Goal: Task Accomplishment & Management: Manage account settings

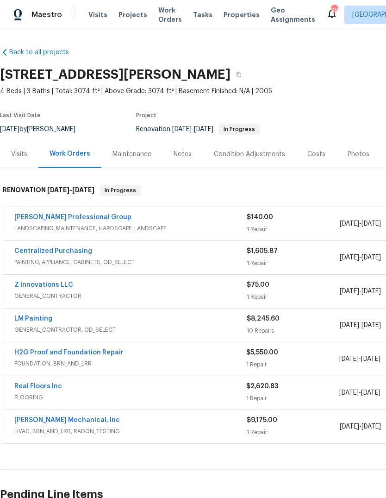
click at [189, 153] on div "Notes" at bounding box center [183, 154] width 18 height 9
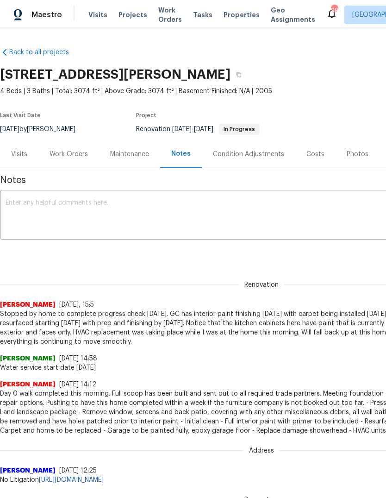
click at [267, 206] on textarea at bounding box center [262, 216] width 512 height 32
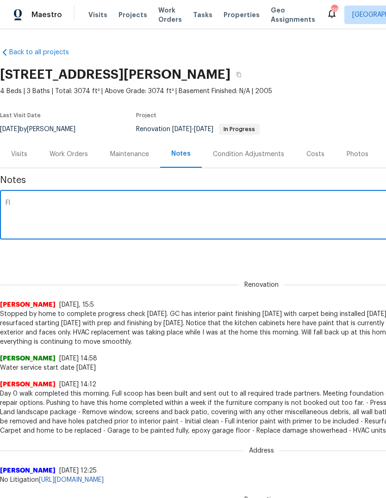
type textarea "F"
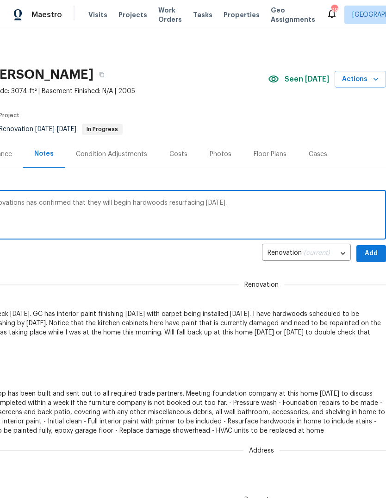
scroll to position [0, 137]
type textarea "Carpet install was completed today. Z innovations has confirmed that they will …"
click at [371, 252] on span "Add" at bounding box center [371, 254] width 15 height 12
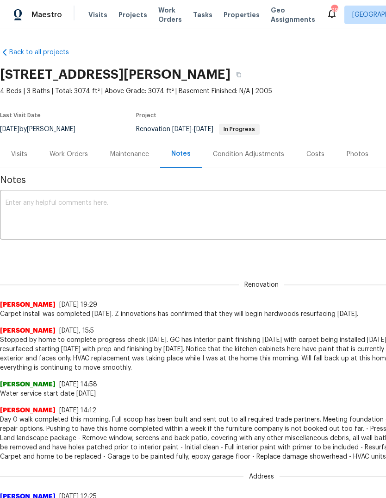
scroll to position [0, 0]
click at [63, 153] on div "Work Orders" at bounding box center [69, 154] width 38 height 9
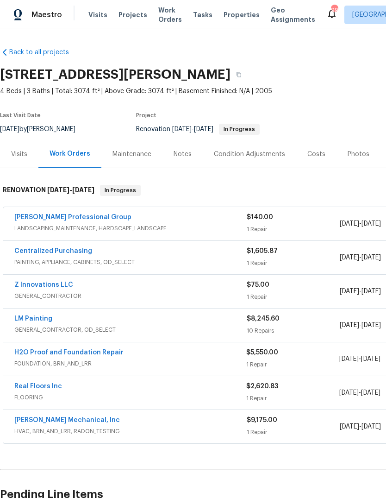
click at [38, 284] on link "Z Innovations LLC" at bounding box center [43, 285] width 59 height 6
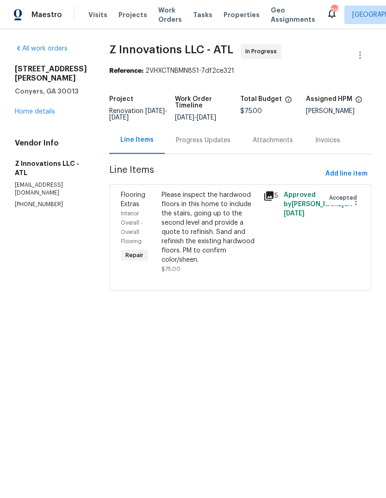
click at [202, 147] on div "Progress Updates" at bounding box center [203, 139] width 77 height 27
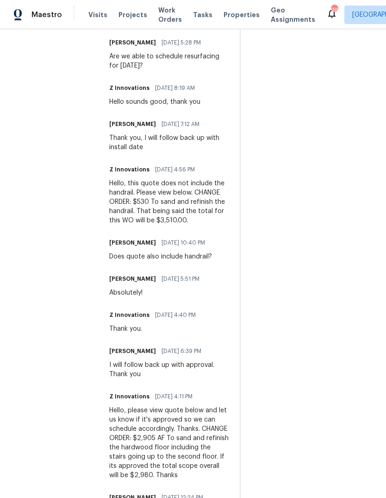
scroll to position [378, 0]
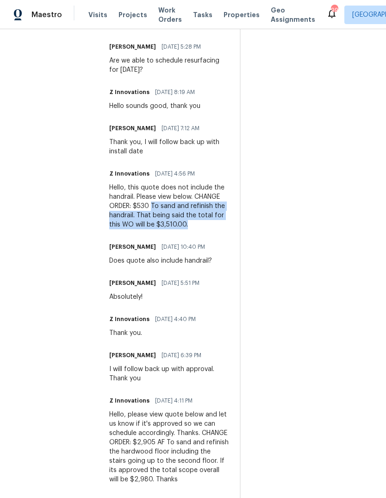
click at [257, 240] on div "On-site Worker Updates" at bounding box center [312, 269] width 120 height 652
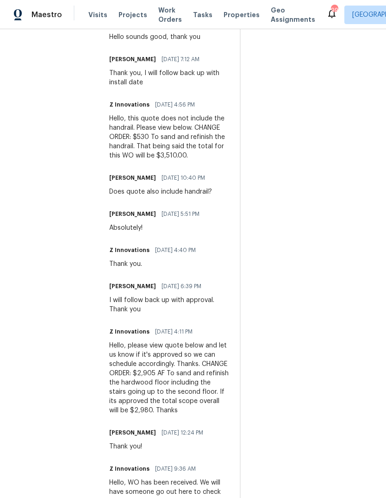
scroll to position [447, 0]
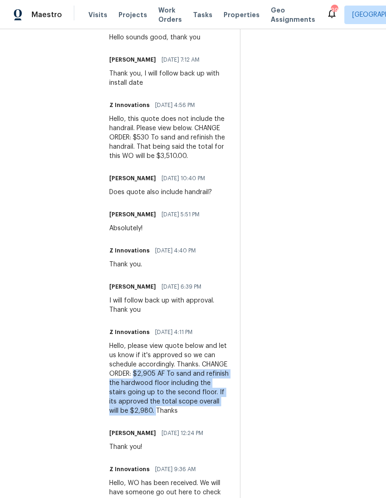
copy div "$2,905 AF To sand and refinish the hardwood floor including the stairs going up…"
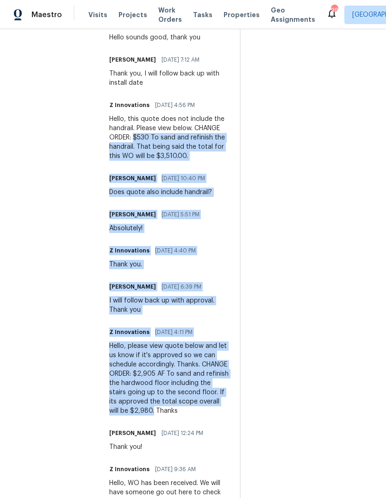
copy div "$530 To sand and refinish the handrail. That being said the total for this WO w…"
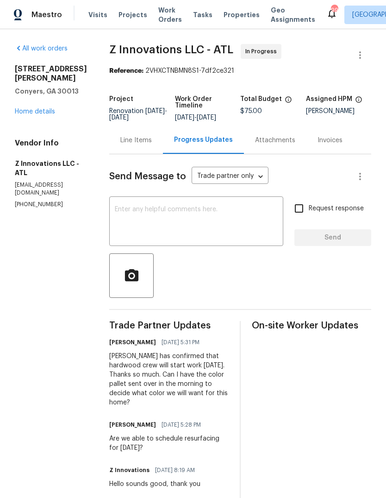
scroll to position [0, 0]
click at [143, 137] on div "Line Items" at bounding box center [136, 140] width 32 height 9
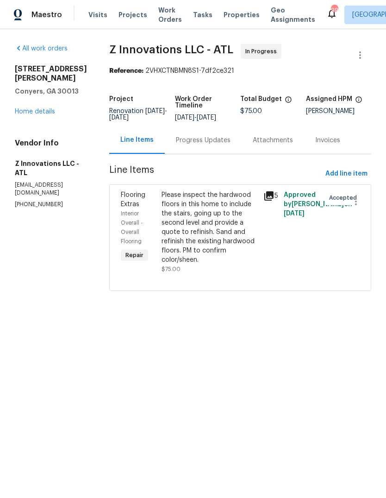
click at [203, 214] on div "Please inspect the hardwood floors in this home to include the stairs, going up…" at bounding box center [210, 227] width 96 height 74
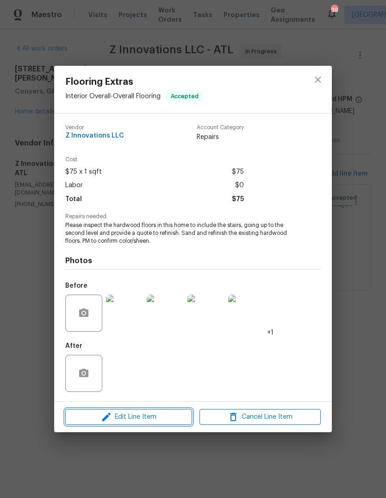
click at [163, 420] on span "Edit Line Item" at bounding box center [128, 417] width 121 height 12
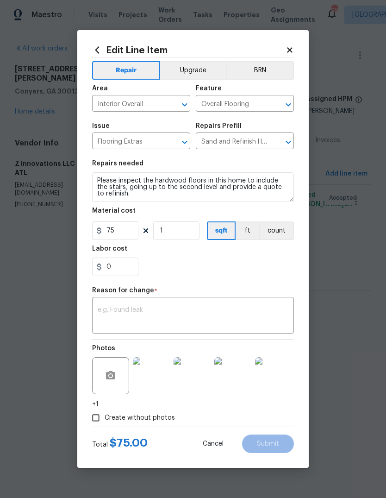
click at [240, 315] on textarea at bounding box center [193, 316] width 191 height 19
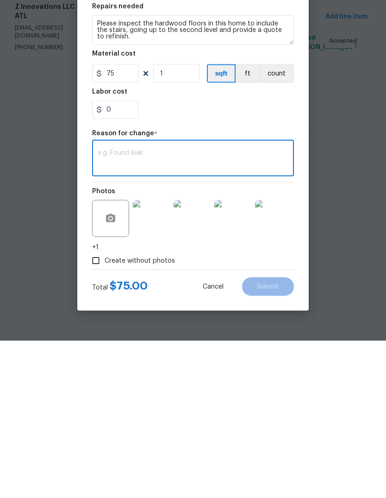
click at [273, 307] on textarea at bounding box center [193, 316] width 191 height 19
paste textarea "$530 To sand and refinish the handrail. That being said the total for this WO w…"
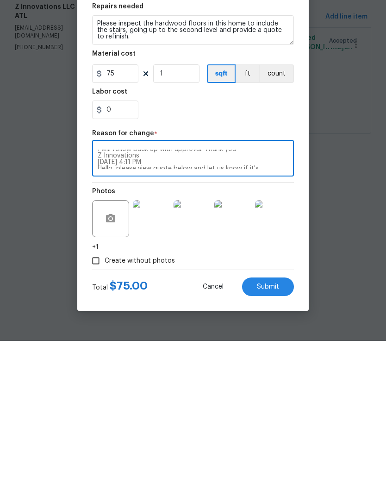
scroll to position [90, 0]
click at [175, 307] on textarea "$530 To sand and refinish the handrail. That being said the total for this WO w…" at bounding box center [193, 316] width 191 height 19
type textarea "$530 To sand and refinish the handrail. That being said the total for this WO w…"
click at [127, 221] on input "75" at bounding box center [115, 230] width 46 height 19
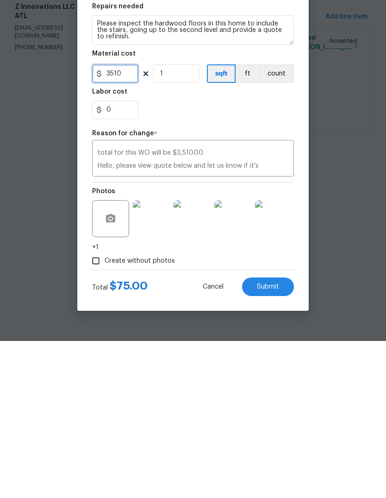
type input "3510"
click at [284, 435] on button "Submit" at bounding box center [268, 444] width 52 height 19
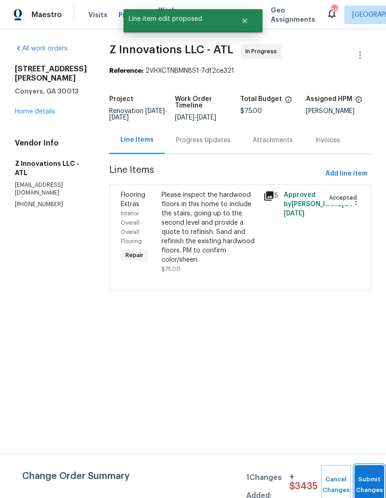
click at [369, 474] on button "Submit Changes" at bounding box center [370, 485] width 30 height 40
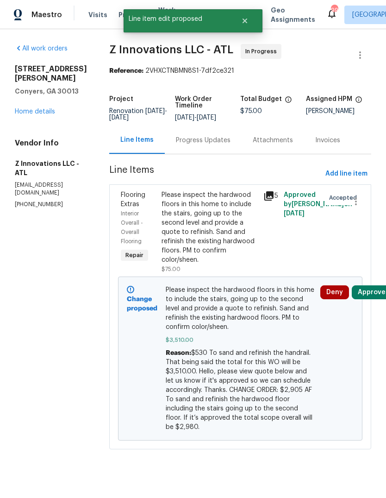
click at [30, 108] on link "Home details" at bounding box center [35, 111] width 40 height 6
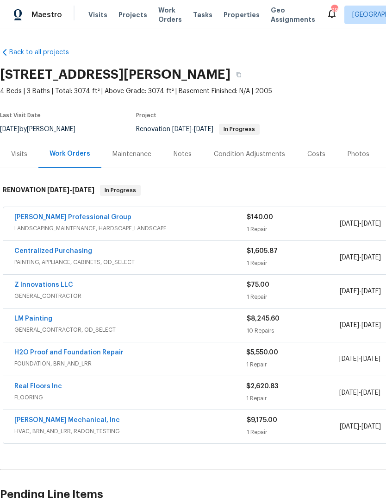
click at [31, 319] on link "LM Painting" at bounding box center [33, 318] width 38 height 6
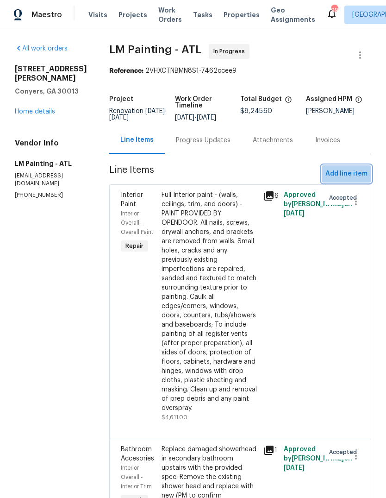
click at [353, 180] on span "Add line item" at bounding box center [347, 174] width 42 height 12
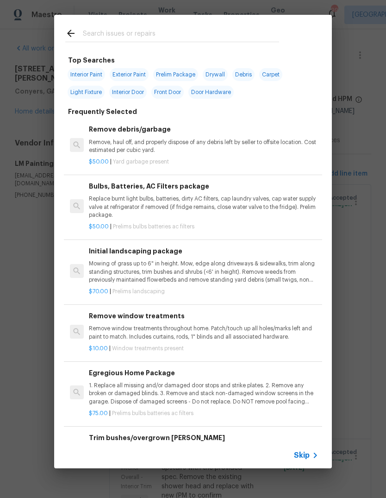
click at [238, 32] on input "text" at bounding box center [181, 35] width 196 height 14
type input "Cab"
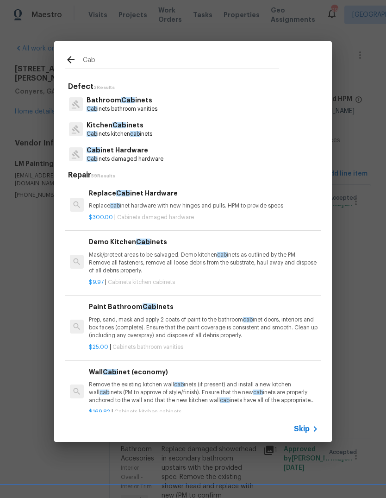
click at [134, 129] on p "Kitchen Cab inets" at bounding box center [120, 125] width 66 height 10
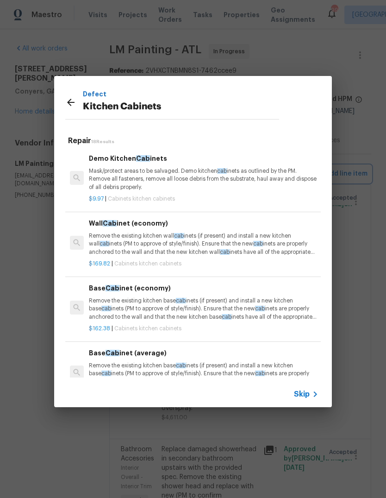
click at [367, 208] on div "Defect Kitchen Cabinets Repair 18 Results Demo Kitchen Cab inets Mask/protect a…" at bounding box center [193, 241] width 386 height 483
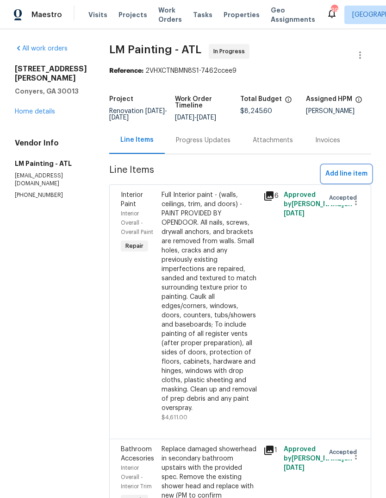
click at [351, 165] on button "Add line item" at bounding box center [347, 173] width 50 height 17
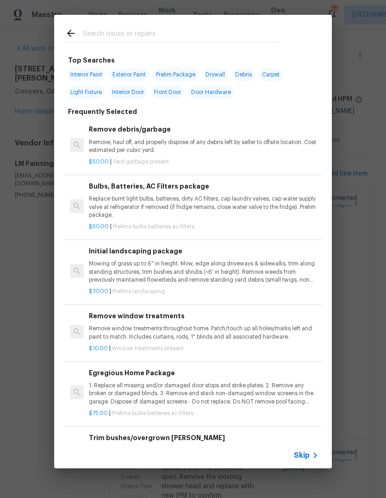
click at [256, 35] on input "text" at bounding box center [181, 35] width 196 height 14
type input "Cab"
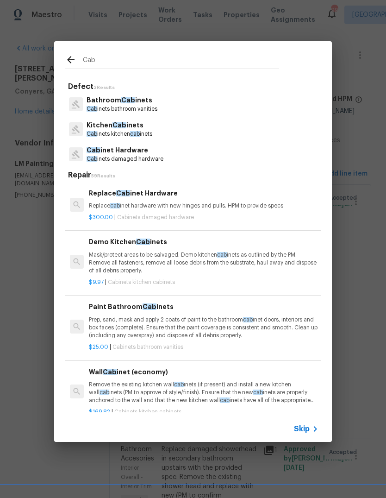
click at [140, 128] on p "Kitchen Cab inets" at bounding box center [120, 125] width 66 height 10
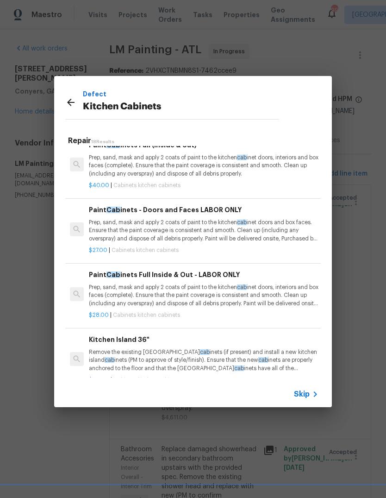
scroll to position [720, 0]
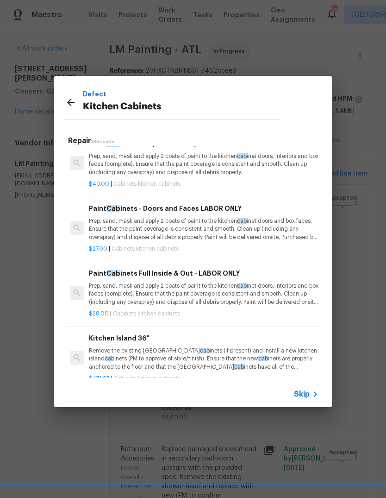
click at [207, 221] on p "Prep, sand, mask and apply 2 coats of paint to the kitchen cab inet doors and b…" at bounding box center [204, 229] width 230 height 24
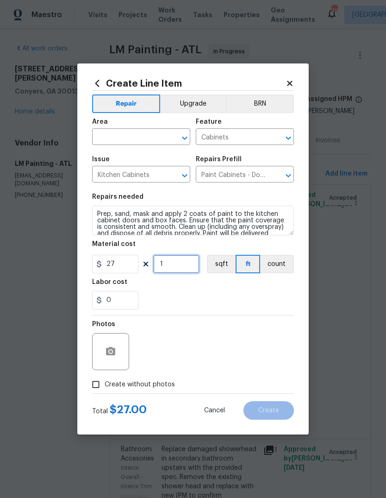
click at [194, 265] on input "1" at bounding box center [176, 264] width 46 height 19
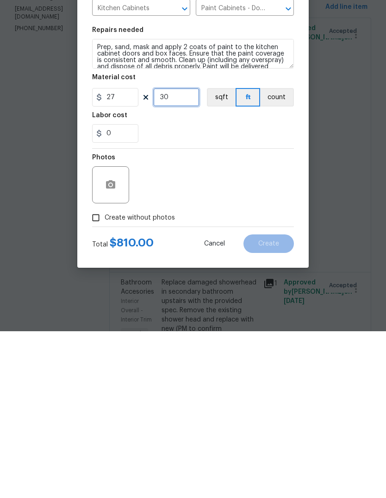
type input "30"
click at [118, 340] on button "button" at bounding box center [111, 351] width 22 height 22
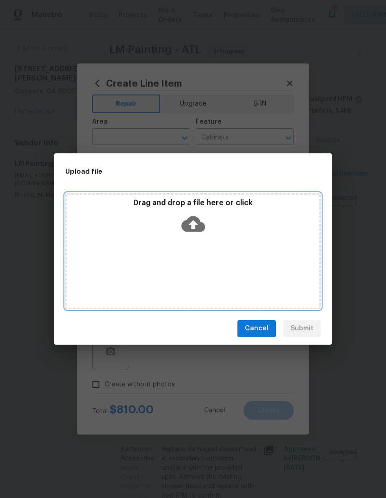
click at [194, 205] on p "Drag and drop a file here or click" at bounding box center [193, 203] width 253 height 10
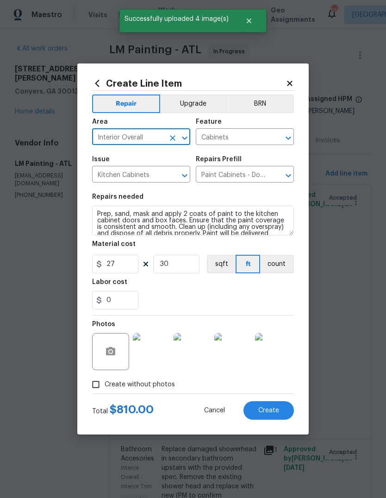
scroll to position [188, 0]
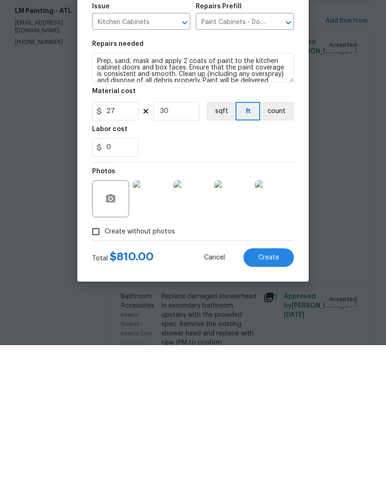
click at [282, 401] on button "Create" at bounding box center [269, 410] width 50 height 19
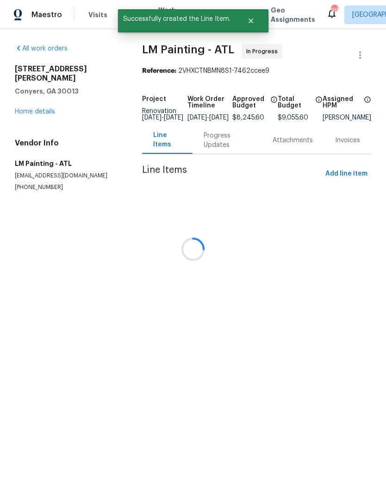
scroll to position [0, 0]
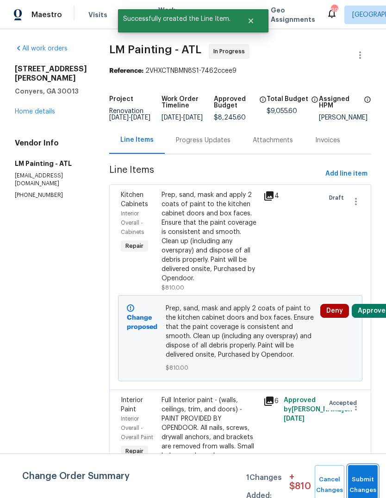
click at [366, 476] on button "Submit Changes" at bounding box center [363, 485] width 30 height 40
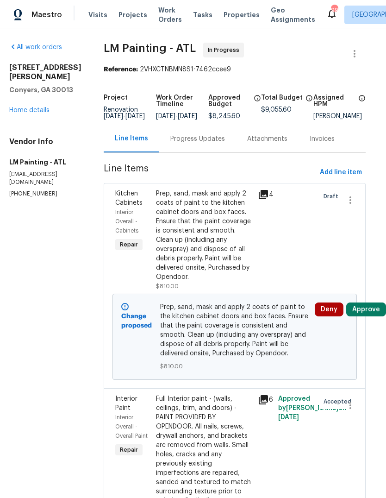
scroll to position [1, 8]
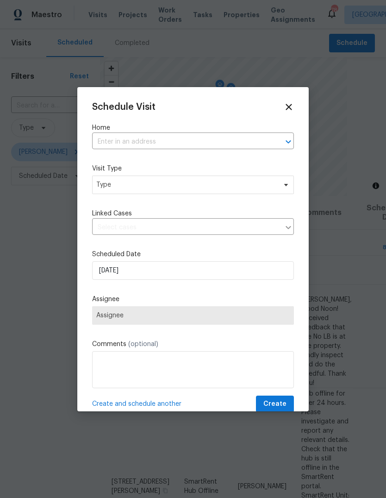
scroll to position [0, 74]
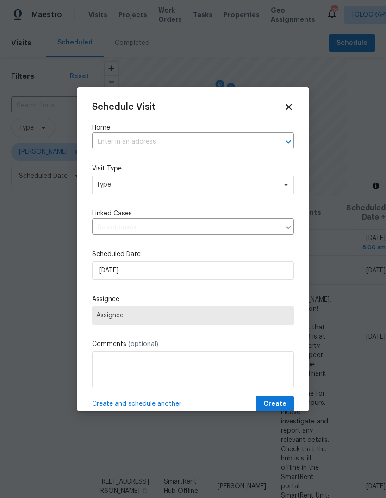
click at [235, 139] on input "text" at bounding box center [180, 142] width 176 height 14
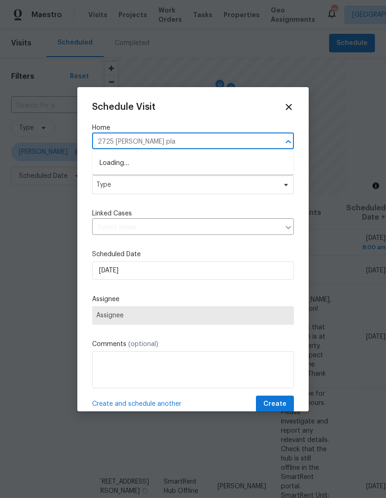
type input "2725 Bailey pl"
click at [172, 162] on li "2725 Bailey Pl NE, Conyers, GA 30013" at bounding box center [193, 163] width 202 height 15
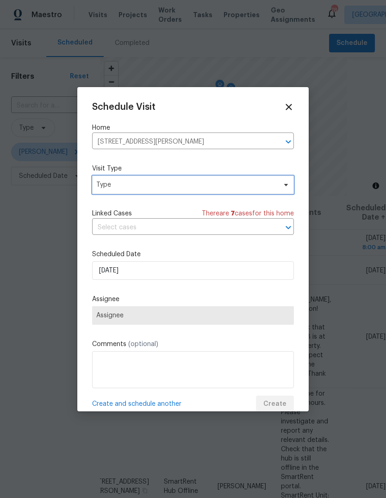
click at [217, 188] on span "Type" at bounding box center [186, 184] width 180 height 9
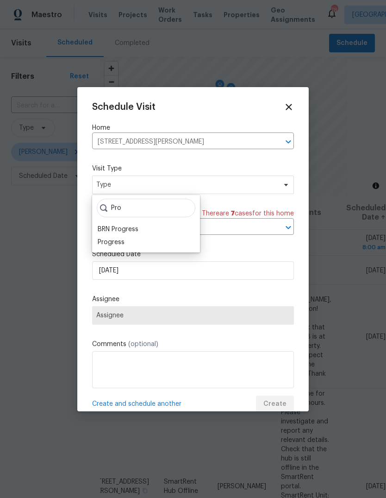
type input "Pro"
click at [106, 242] on div "Progress" at bounding box center [111, 242] width 27 height 9
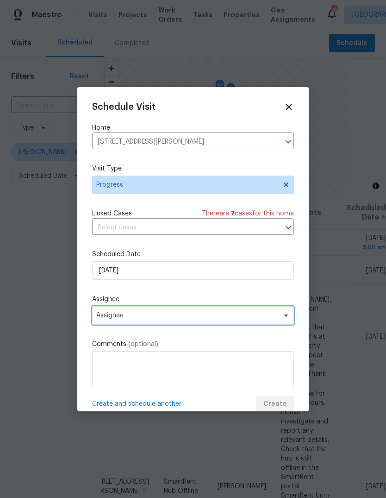
click at [116, 317] on span "Assignee" at bounding box center [187, 315] width 182 height 7
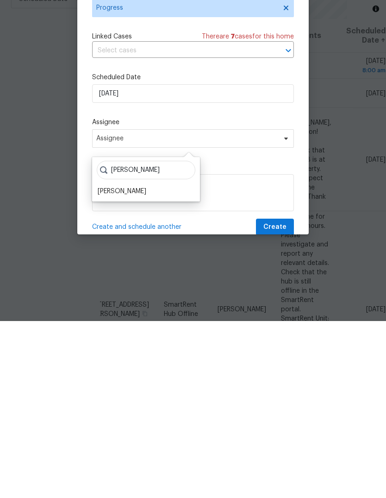
type input "Ryan"
click at [131, 364] on div "[PERSON_NAME]" at bounding box center [122, 368] width 49 height 9
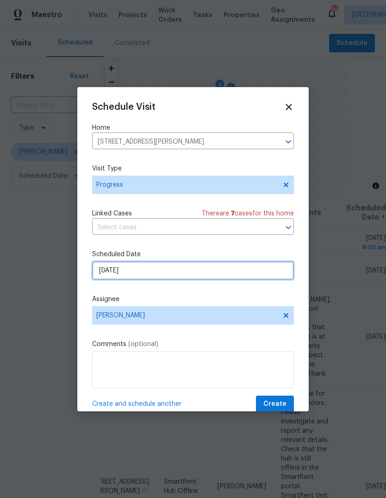
click at [259, 277] on input "[DATE]" at bounding box center [193, 270] width 202 height 19
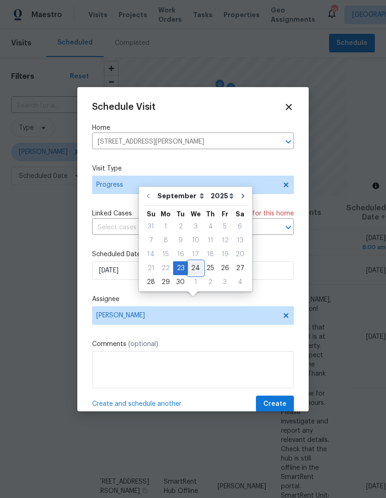
click at [197, 262] on div "24" at bounding box center [195, 268] width 15 height 13
type input "9/24/2025"
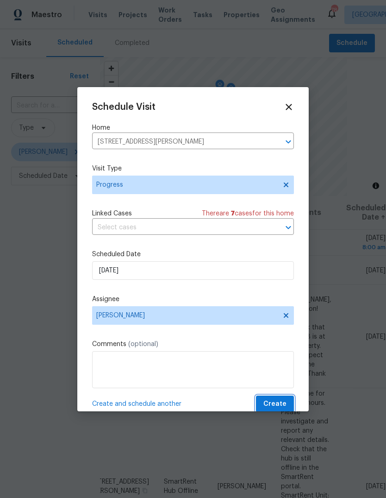
click at [290, 402] on button "Create" at bounding box center [275, 404] width 38 height 17
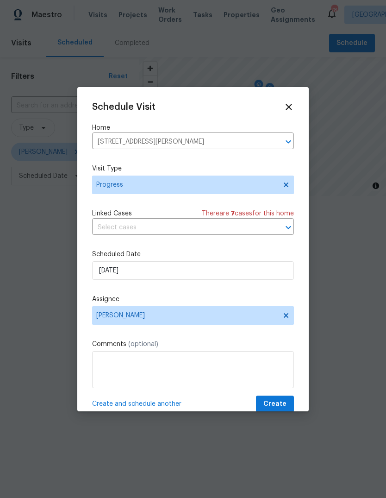
scroll to position [0, 0]
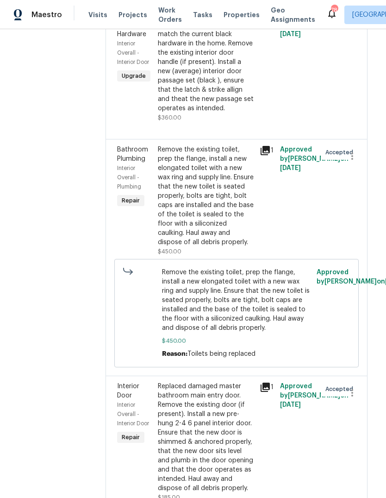
scroll to position [1487, 5]
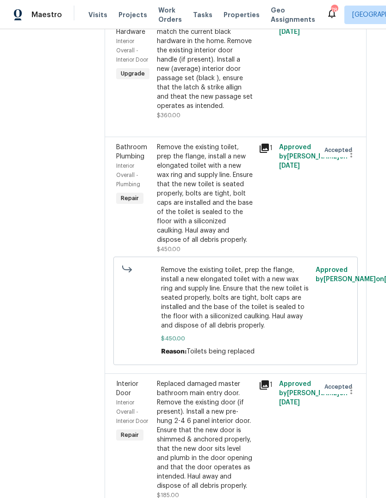
click at [228, 111] on div "Please match the eight interior doors with older hardware to match the current …" at bounding box center [205, 60] width 96 height 102
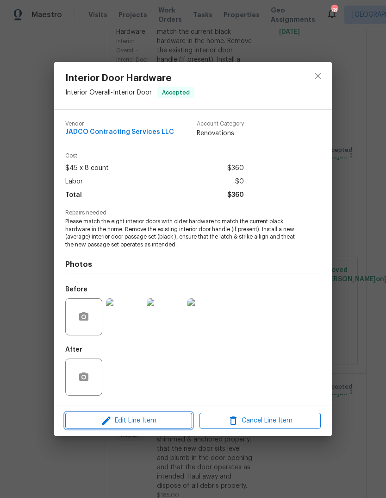
click at [103, 423] on icon "button" at bounding box center [106, 420] width 8 height 8
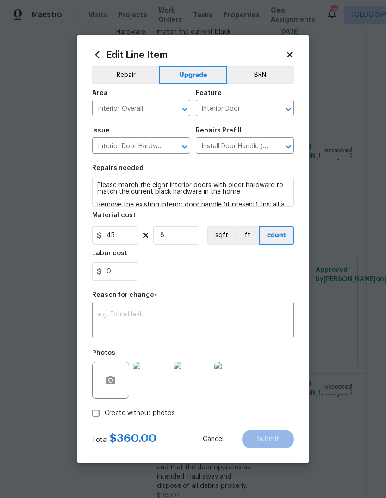
click at [292, 53] on icon at bounding box center [290, 54] width 8 height 8
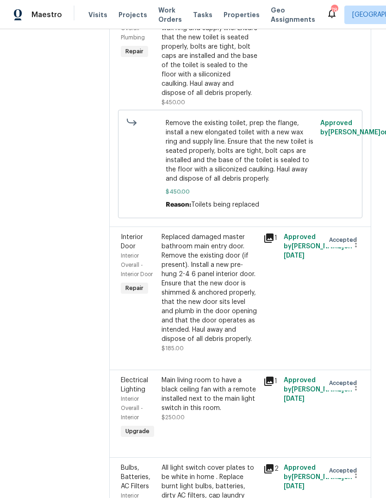
scroll to position [1633, 0]
click at [247, 98] on div "Remove the existing toilet, prep the flange, install a new elongated toilet wit…" at bounding box center [210, 47] width 96 height 102
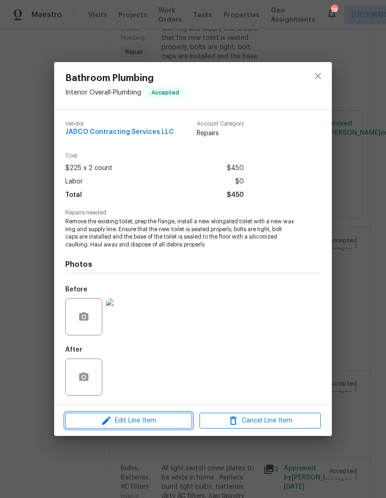
click at [119, 422] on span "Edit Line Item" at bounding box center [128, 421] width 121 height 12
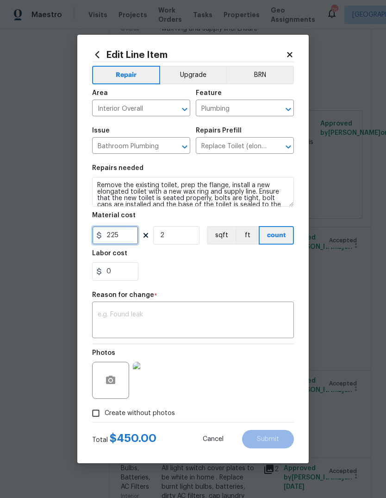
click at [135, 237] on input "225" at bounding box center [115, 235] width 46 height 19
click at [287, 149] on icon "Open" at bounding box center [288, 146] width 11 height 11
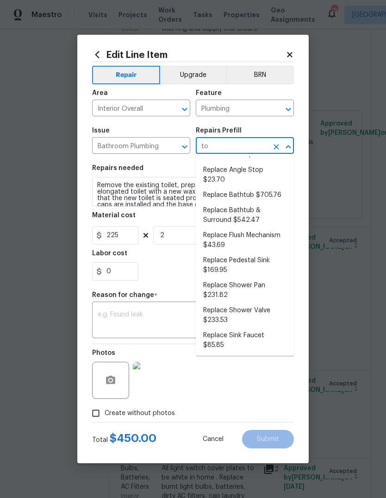
scroll to position [0, 0]
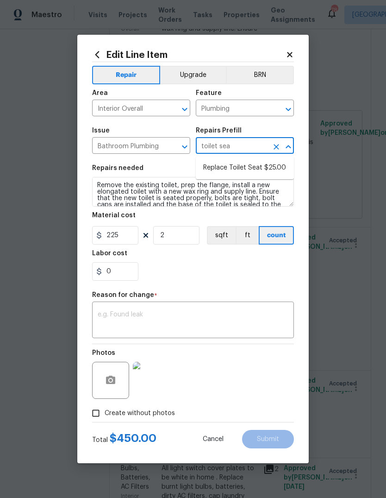
click at [268, 166] on li "Replace Toilet Seat $25.00" at bounding box center [245, 167] width 98 height 15
type input "Replace Toilet (elongated) $168.84"
type textarea "Remove and replace the existing toilet seat with new. If removing a bidet style…"
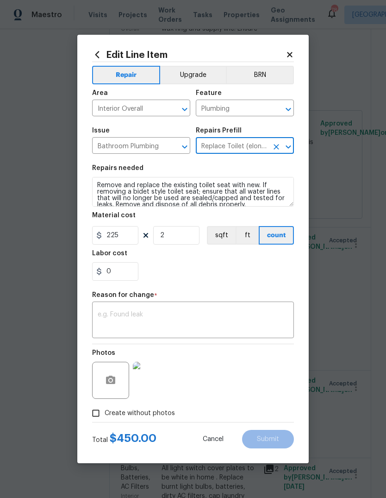
type input "Replace Toilet Seat $25.00"
click at [128, 241] on input "25" at bounding box center [115, 235] width 46 height 19
type input "65"
click at [278, 310] on div "x ​" at bounding box center [193, 321] width 202 height 34
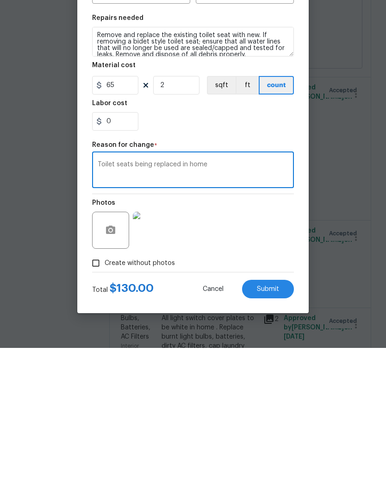
type textarea "Toilet seats being replaced in home"
click at [283, 430] on button "Submit" at bounding box center [268, 439] width 52 height 19
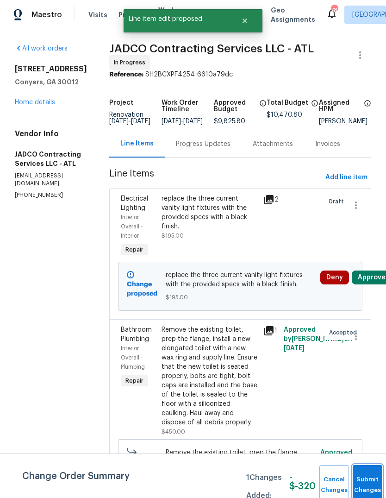
click at [371, 479] on button "Submit Changes" at bounding box center [368, 485] width 30 height 40
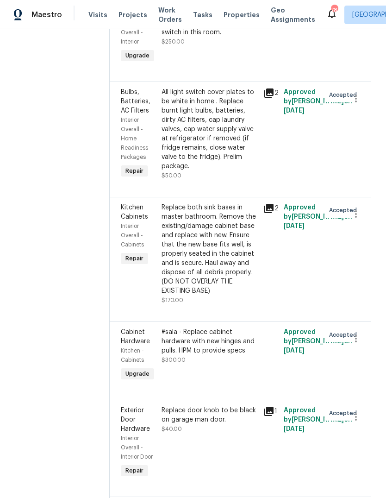
scroll to position [2094, 0]
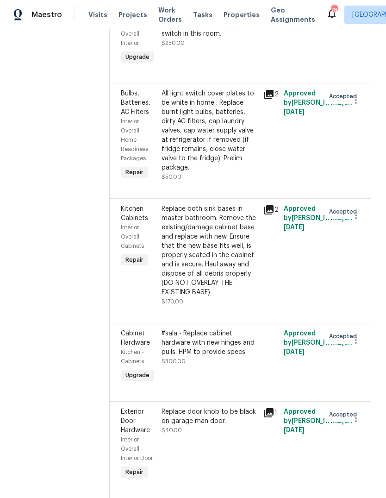
click at [233, 38] on div "Main living room to have a black ceiling fan with a remote installed next to th…" at bounding box center [210, 19] width 96 height 37
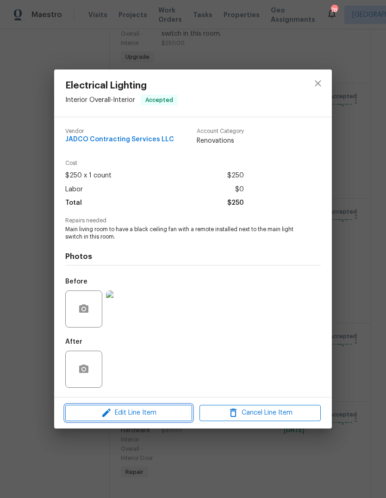
click at [113, 416] on span "Edit Line Item" at bounding box center [128, 413] width 121 height 12
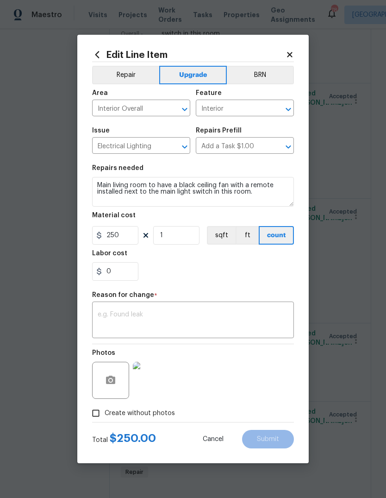
click at [292, 53] on icon at bounding box center [289, 54] width 5 height 5
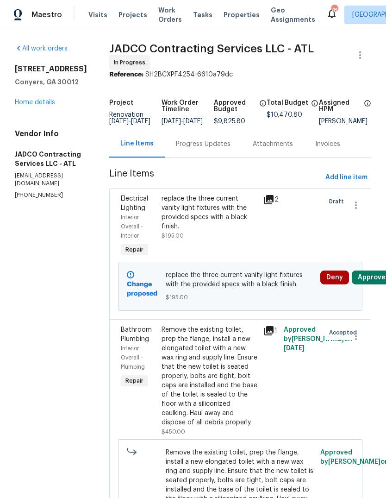
scroll to position [0, 0]
click at [49, 101] on link "Home details" at bounding box center [35, 102] width 40 height 6
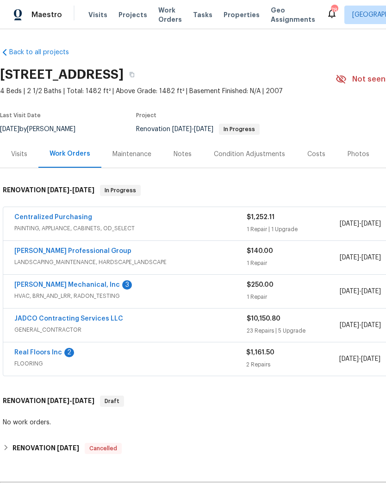
click at [38, 282] on link "JH Martin Mechanical, Inc" at bounding box center [67, 285] width 106 height 6
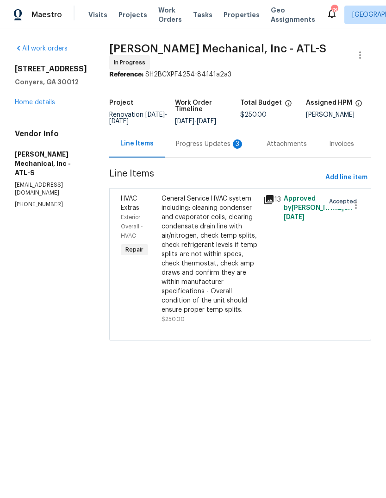
click at [221, 149] on div "Progress Updates 3" at bounding box center [210, 143] width 69 height 9
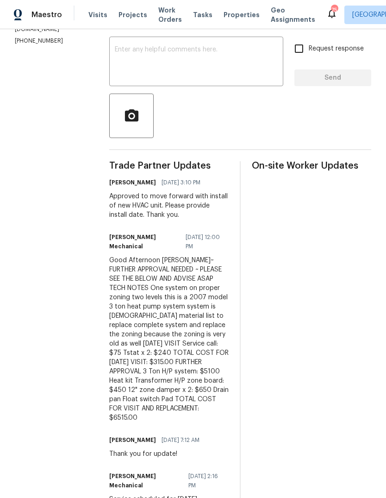
scroll to position [164, 0]
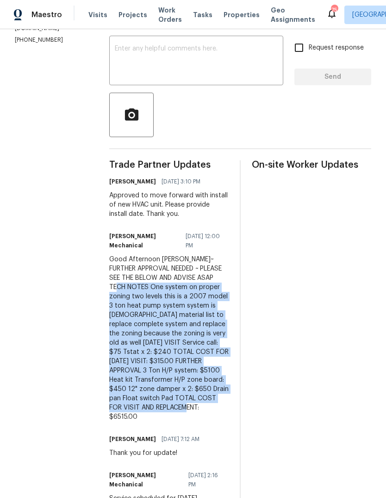
copy div "One system on proper zoning two levels this is a 2007 model 3 ton heat pump sys…"
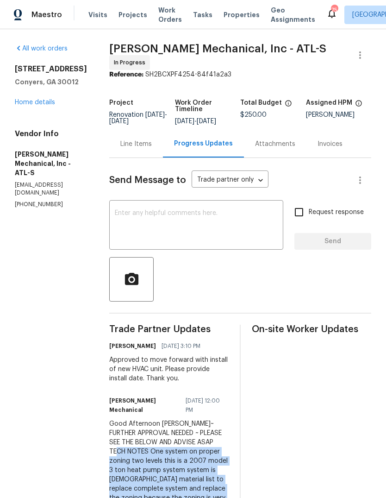
scroll to position [0, 0]
click at [152, 145] on div "Line Items" at bounding box center [136, 143] width 32 height 9
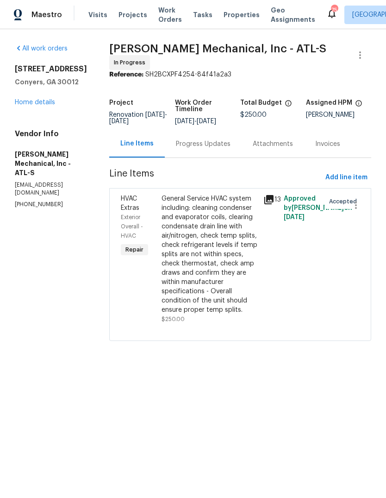
click at [229, 274] on div "General Service HVAC system including: cleaning condenser and evaporator coils,…" at bounding box center [210, 254] width 96 height 120
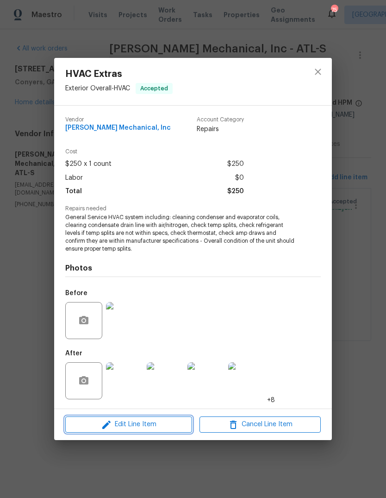
click at [112, 424] on icon "button" at bounding box center [106, 424] width 11 height 11
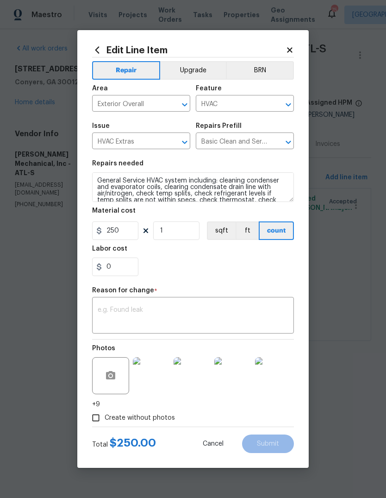
click at [285, 144] on icon "Open" at bounding box center [288, 142] width 11 height 11
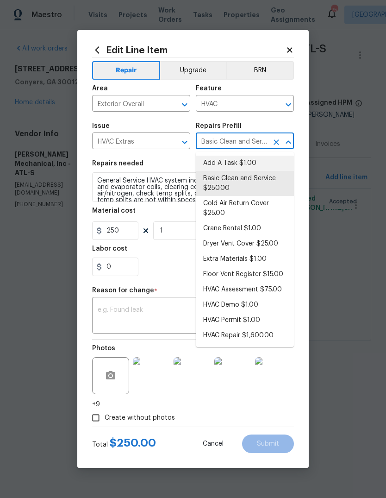
click at [245, 167] on li "Add A Task $1.00" at bounding box center [245, 163] width 98 height 15
type input "Basic Clean and Service $250.00"
type textarea "HPM to detail"
type input "Add A Task $1.00"
type input "1"
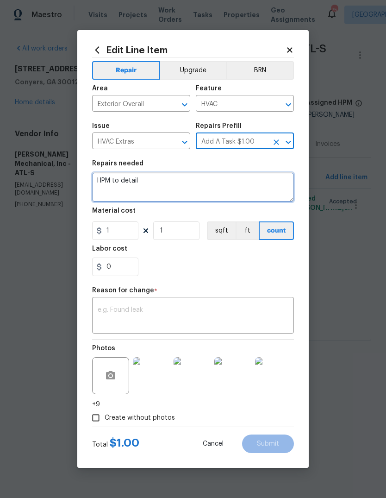
click at [255, 176] on textarea "HPM to detail" at bounding box center [193, 187] width 202 height 30
click at [255, 186] on textarea "HPM to detail" at bounding box center [193, 187] width 202 height 30
type textarea "H"
click at [116, 191] on textarea at bounding box center [193, 187] width 202 height 30
paste textarea "One system on proper zoning two levels this is a 2007 model 3 ton heat pump sys…"
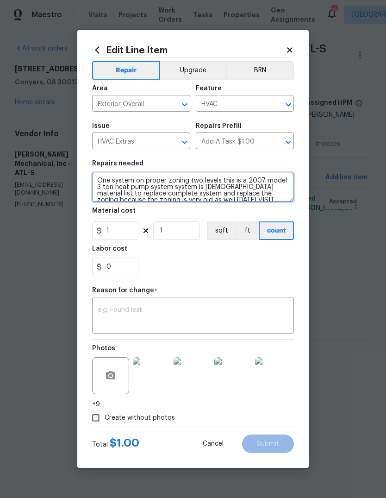
scroll to position [39, 0]
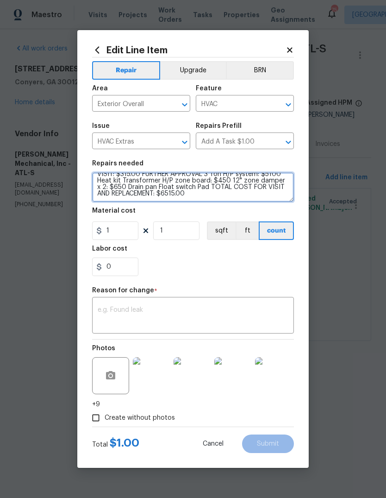
type textarea "One system on proper zoning two levels this is a 2007 model 3 ton heat pump sys…"
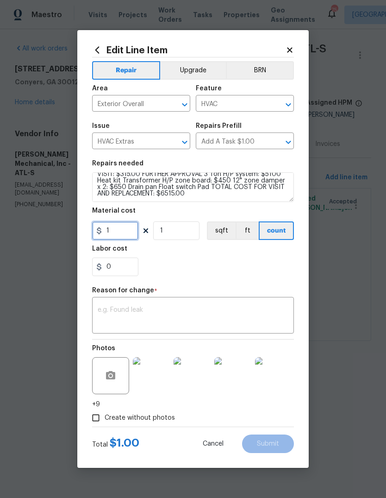
click at [119, 231] on input "1" at bounding box center [115, 230] width 46 height 19
type input "6515"
click at [264, 304] on div "x ​" at bounding box center [193, 316] width 202 height 34
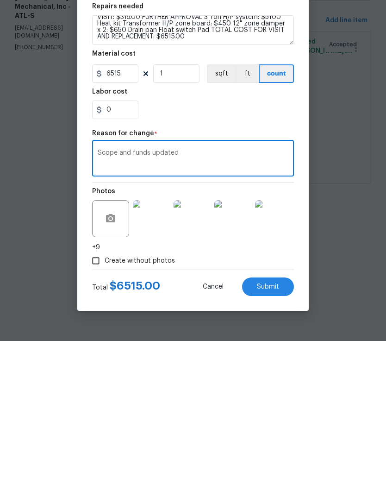
type textarea "Scope and funds updated"
click at [277, 441] on span "Submit" at bounding box center [268, 444] width 22 height 7
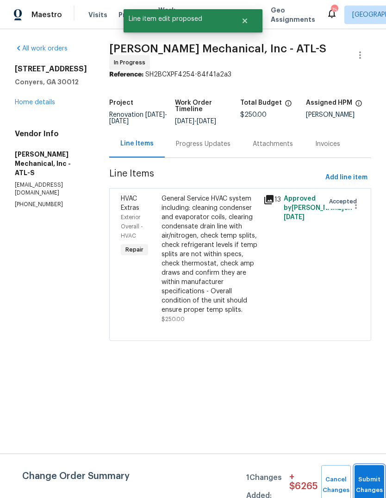
click at [372, 475] on button "Submit Changes" at bounding box center [370, 485] width 30 height 40
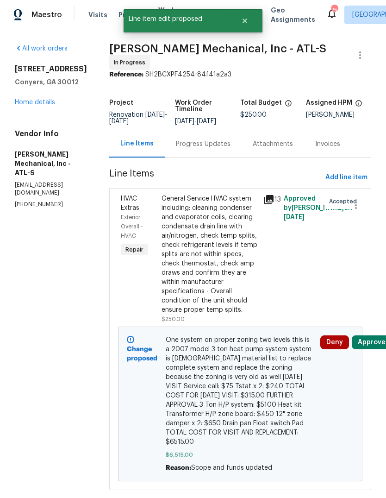
click at [32, 105] on link "Home details" at bounding box center [35, 102] width 40 height 6
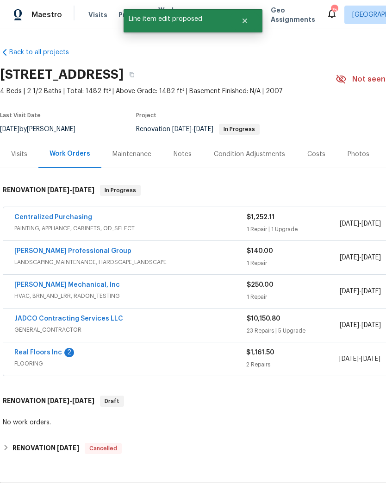
click at [32, 349] on link "Real Floors Inc" at bounding box center [38, 352] width 48 height 6
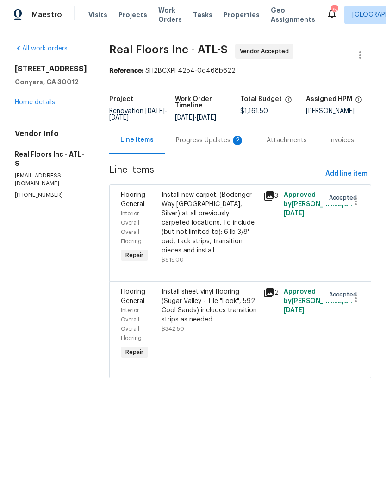
click at [228, 145] on div "Progress Updates 2" at bounding box center [210, 140] width 69 height 9
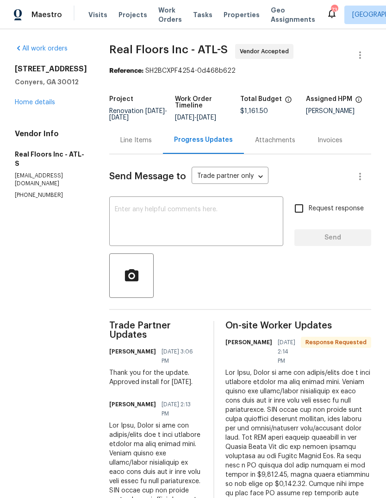
click at [42, 106] on link "Home details" at bounding box center [35, 102] width 40 height 6
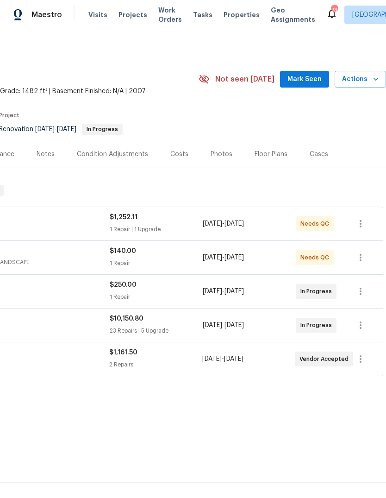
scroll to position [0, 137]
click at [317, 75] on span "Mark Seen" at bounding box center [305, 80] width 34 height 12
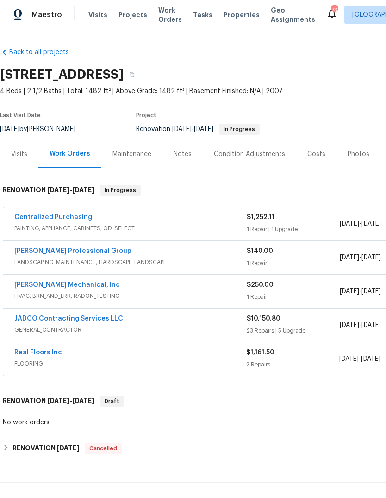
scroll to position [0, 0]
click at [41, 248] on link "Ramsey's Professional Group" at bounding box center [72, 251] width 117 height 6
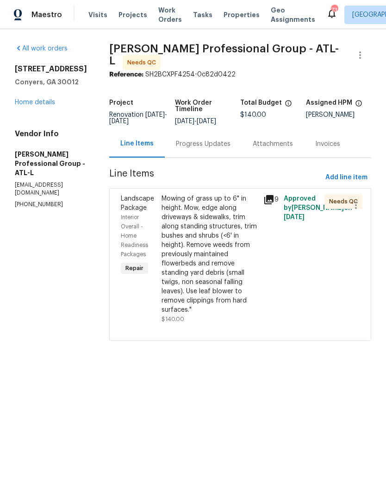
click at [274, 202] on icon at bounding box center [269, 199] width 9 height 9
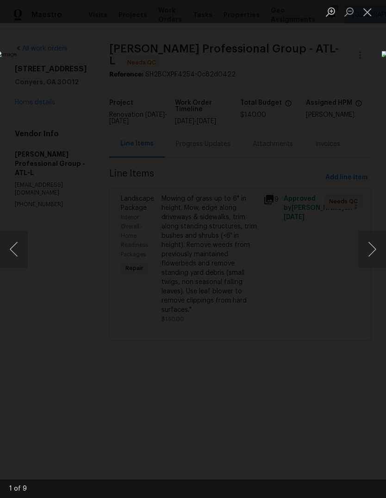
click at [372, 248] on button "Next image" at bounding box center [373, 249] width 28 height 37
click at [371, 249] on button "Next image" at bounding box center [373, 249] width 28 height 37
click at [372, 251] on button "Next image" at bounding box center [373, 249] width 28 height 37
click at [370, 253] on button "Next image" at bounding box center [373, 249] width 28 height 37
click at [373, 250] on button "Next image" at bounding box center [373, 249] width 28 height 37
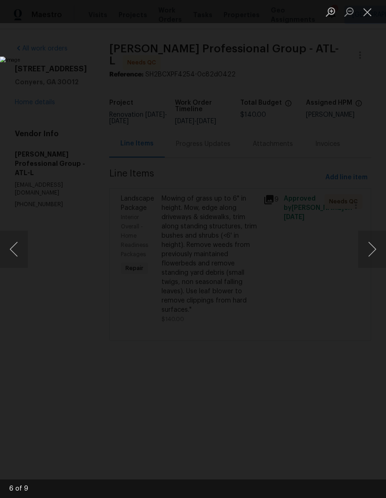
click at [369, 247] on button "Next image" at bounding box center [373, 249] width 28 height 37
click at [371, 11] on button "Close lightbox" at bounding box center [368, 12] width 19 height 16
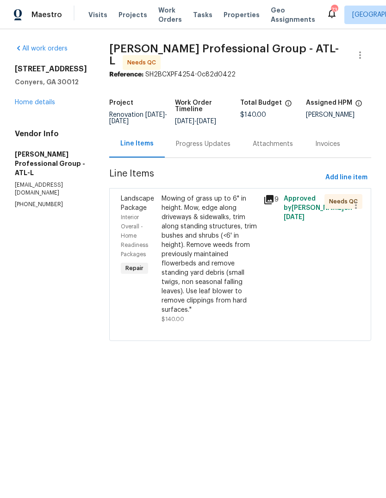
click at [228, 275] on div "Mowing of grass up to 6" in height. Mow, edge along driveways & sidewalks, trim…" at bounding box center [210, 254] width 96 height 120
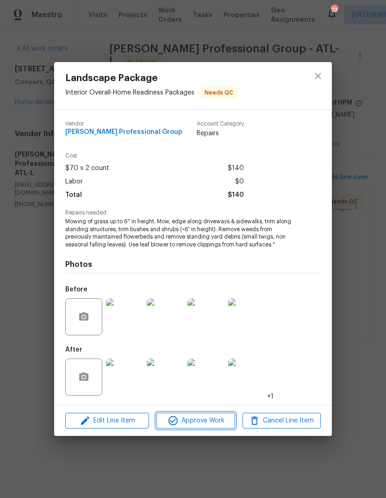
click at [213, 419] on span "Approve Work" at bounding box center [195, 421] width 73 height 12
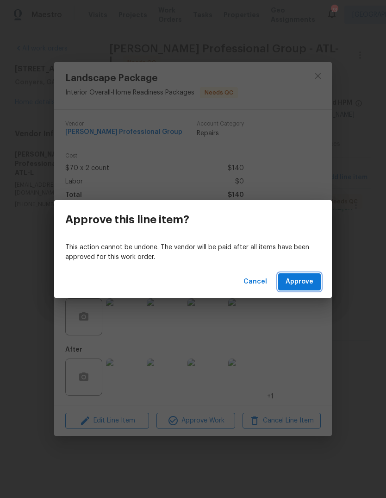
click at [315, 282] on button "Approve" at bounding box center [299, 281] width 43 height 17
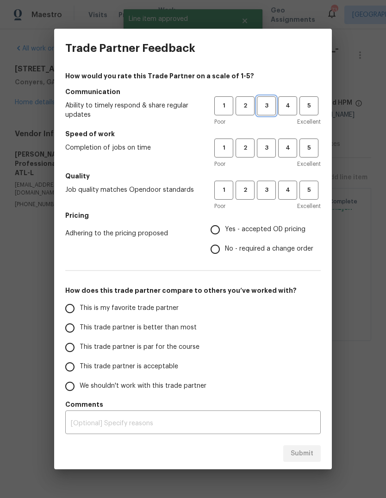
click at [270, 108] on span "3" at bounding box center [266, 106] width 17 height 11
click at [268, 143] on span "3" at bounding box center [266, 148] width 17 height 11
click at [269, 188] on span "3" at bounding box center [266, 190] width 17 height 11
click at [276, 228] on span "Yes - accepted OD pricing" at bounding box center [265, 230] width 81 height 10
click at [225, 228] on input "Yes - accepted OD pricing" at bounding box center [215, 229] width 19 height 19
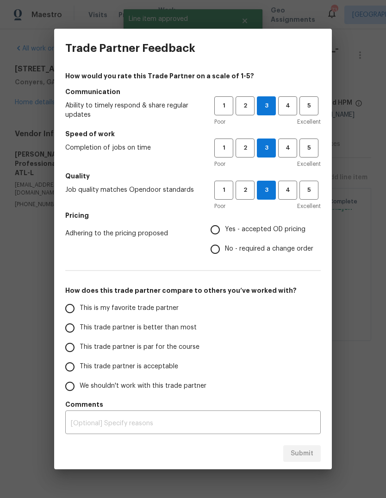
radio input "true"
click at [78, 305] on input "This is my favorite trade partner" at bounding box center [69, 308] width 19 height 19
radio input "false"
click at [72, 328] on input "This trade partner is better than most" at bounding box center [69, 327] width 19 height 19
click at [315, 454] on button "Submit" at bounding box center [303, 453] width 38 height 17
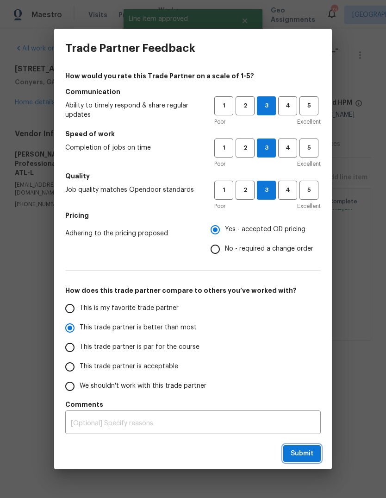
radio input "true"
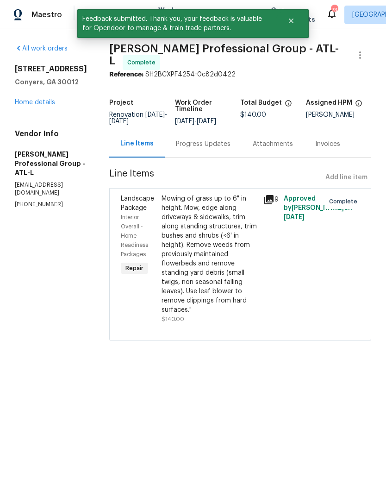
click at [36, 100] on link "Home details" at bounding box center [35, 102] width 40 height 6
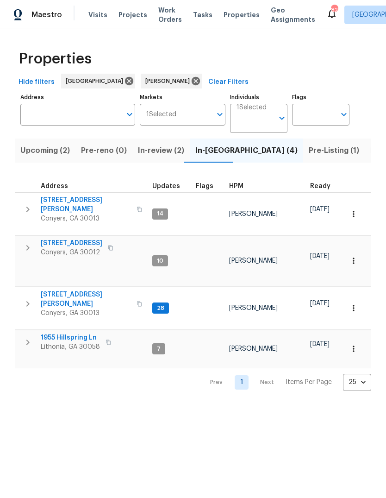
click at [61, 290] on span "[STREET_ADDRESS][PERSON_NAME]" at bounding box center [86, 299] width 90 height 19
click at [59, 333] on span "1955 Hillspring Ln" at bounding box center [70, 337] width 59 height 9
click at [371, 154] on span "Listed (18)" at bounding box center [390, 150] width 38 height 13
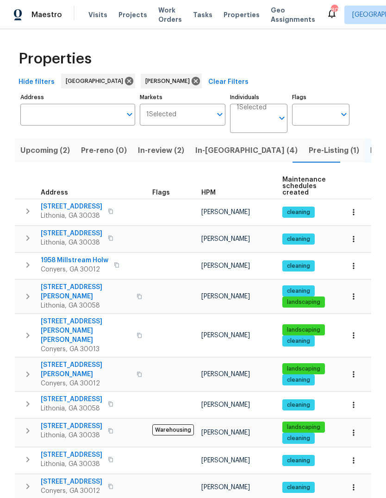
click at [57, 422] on span "[STREET_ADDRESS]" at bounding box center [72, 426] width 62 height 9
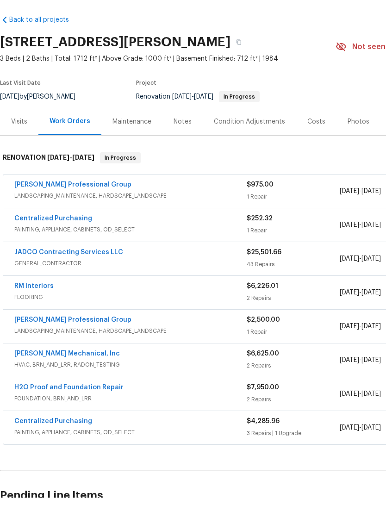
scroll to position [23, 0]
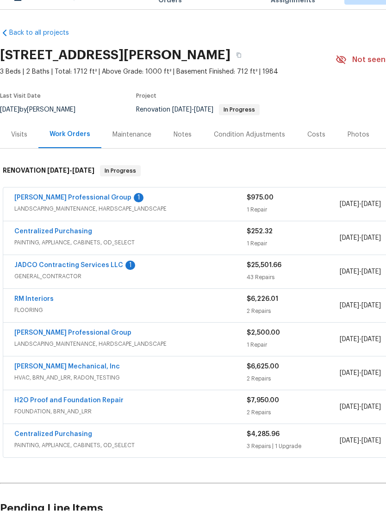
click at [97, 214] on link "[PERSON_NAME] Professional Group" at bounding box center [72, 217] width 117 height 6
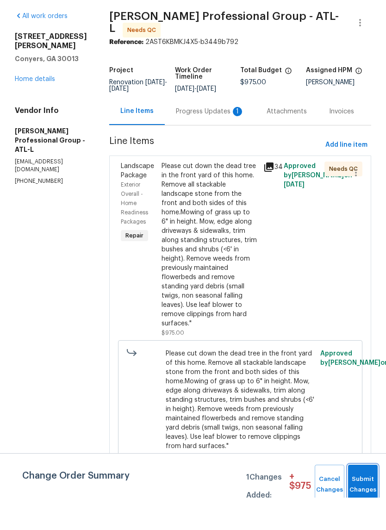
click at [367, 498] on button "Submit Changes" at bounding box center [363, 518] width 30 height 40
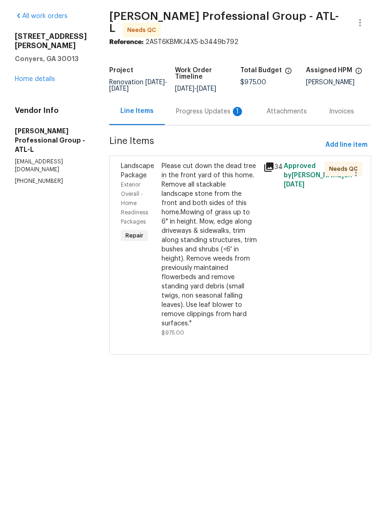
click at [271, 195] on icon at bounding box center [269, 199] width 9 height 9
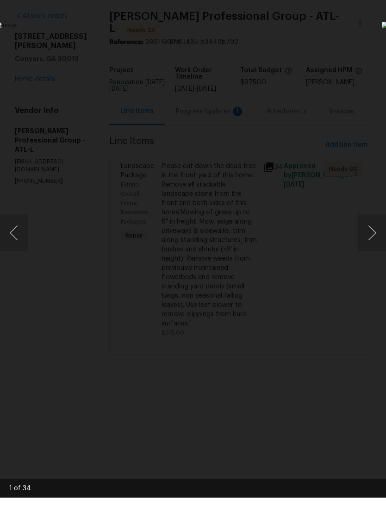
click at [376, 247] on button "Next image" at bounding box center [373, 265] width 28 height 37
click at [372, 247] on button "Next image" at bounding box center [373, 265] width 28 height 37
click at [370, 247] on button "Next image" at bounding box center [373, 265] width 28 height 37
click at [373, 247] on button "Next image" at bounding box center [373, 265] width 28 height 37
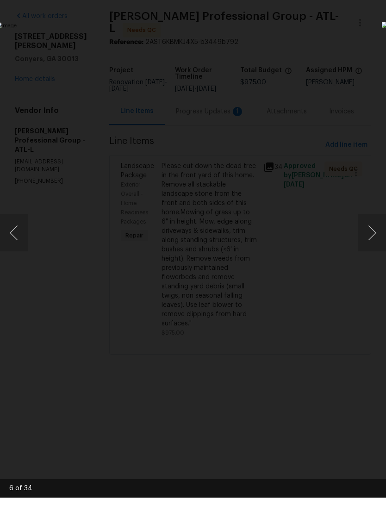
click at [372, 247] on button "Next image" at bounding box center [373, 265] width 28 height 37
click at [374, 247] on button "Next image" at bounding box center [373, 265] width 28 height 37
click at [372, 247] on button "Next image" at bounding box center [373, 265] width 28 height 37
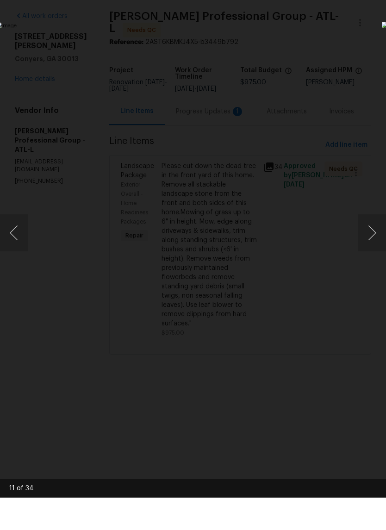
click at [372, 247] on button "Next image" at bounding box center [373, 265] width 28 height 37
click at [374, 247] on button "Next image" at bounding box center [373, 265] width 28 height 37
click at [359, 18] on div "Lightbox" at bounding box center [193, 265] width 386 height 530
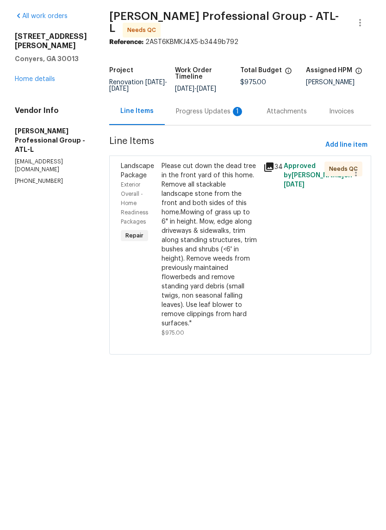
click at [231, 139] on div "Progress Updates 1" at bounding box center [210, 143] width 69 height 9
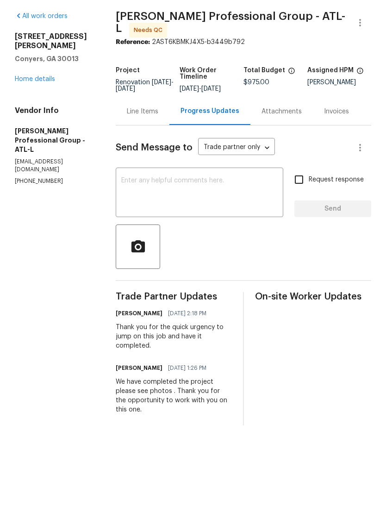
click at [146, 139] on div "Line Items" at bounding box center [143, 143] width 32 height 9
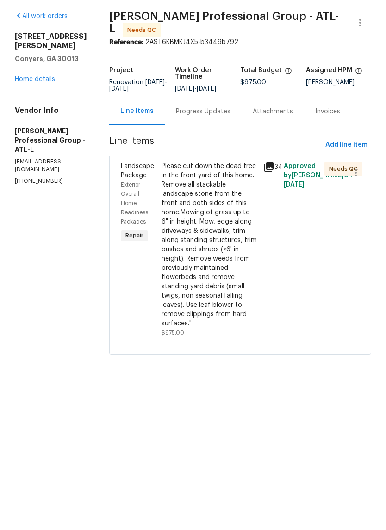
click at [224, 246] on div "Please cut down the dead tree in the front yard of this home. Remove all stacka…" at bounding box center [210, 277] width 96 height 167
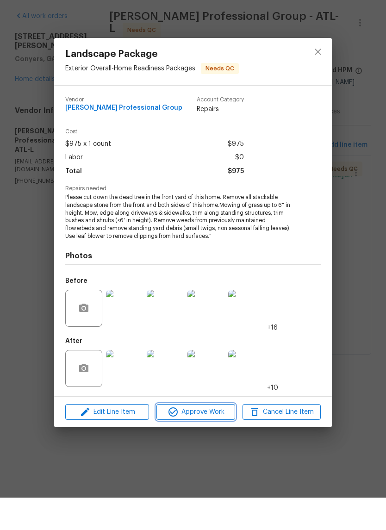
click at [214, 439] on span "Approve Work" at bounding box center [195, 445] width 73 height 12
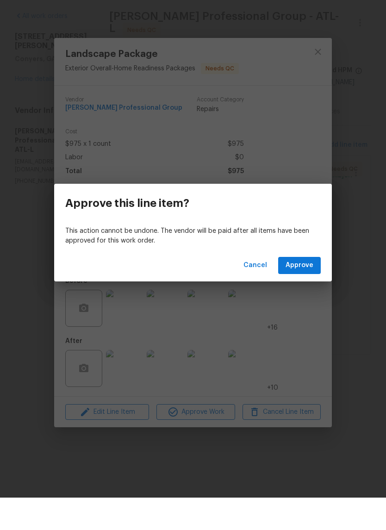
click at [307, 292] on span "Approve" at bounding box center [300, 298] width 28 height 12
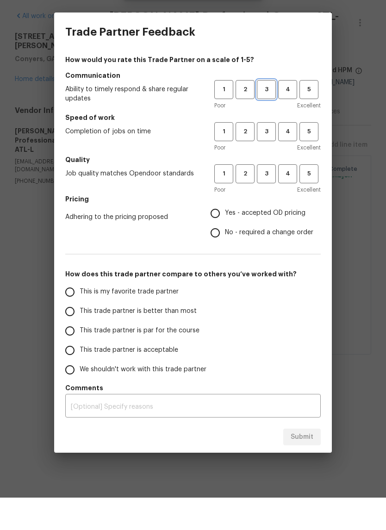
click at [269, 117] on span "3" at bounding box center [266, 122] width 17 height 11
click at [271, 159] on span "3" at bounding box center [266, 164] width 17 height 11
click at [271, 201] on span "3" at bounding box center [266, 206] width 17 height 11
click at [280, 241] on span "Yes - accepted OD pricing" at bounding box center [265, 246] width 81 height 10
click at [225, 236] on input "Yes - accepted OD pricing" at bounding box center [215, 245] width 19 height 19
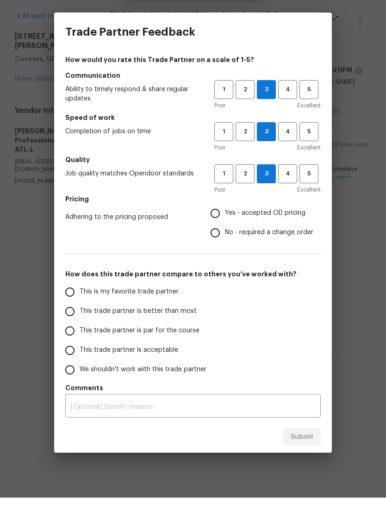
radio input "true"
click at [79, 315] on label "This is my favorite trade partner" at bounding box center [133, 324] width 146 height 19
click at [79, 315] on input "This is my favorite trade partner" at bounding box center [69, 324] width 19 height 19
click at [317, 461] on button "Submit" at bounding box center [303, 469] width 38 height 17
radio input "true"
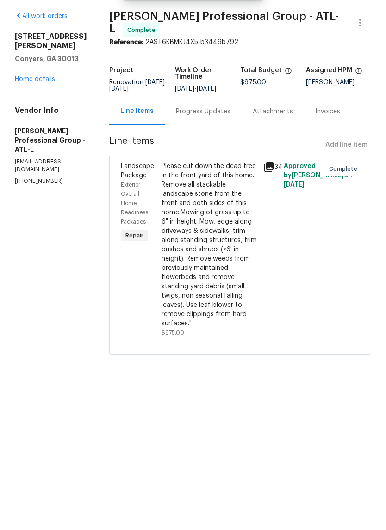
radio input "false"
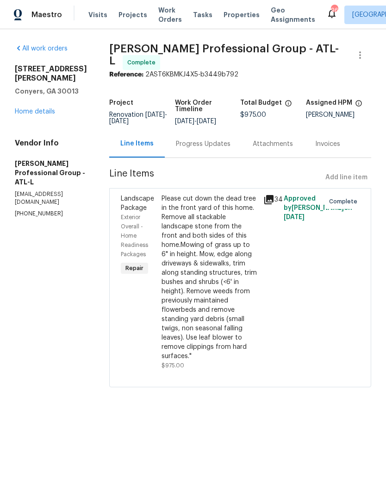
click at [32, 108] on link "Home details" at bounding box center [35, 111] width 40 height 6
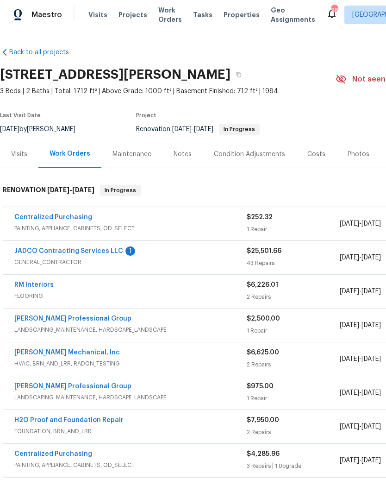
click at [41, 248] on link "JADCO Contracting Services LLC" at bounding box center [68, 251] width 109 height 6
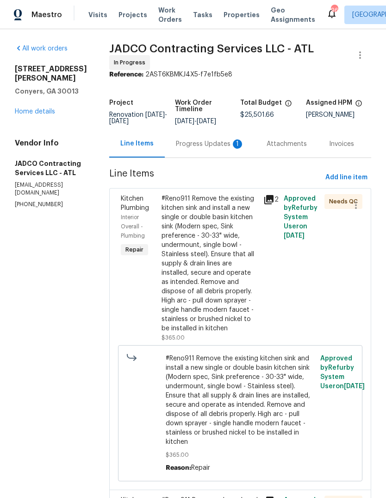
click at [225, 149] on div "Progress Updates 1" at bounding box center [210, 143] width 69 height 9
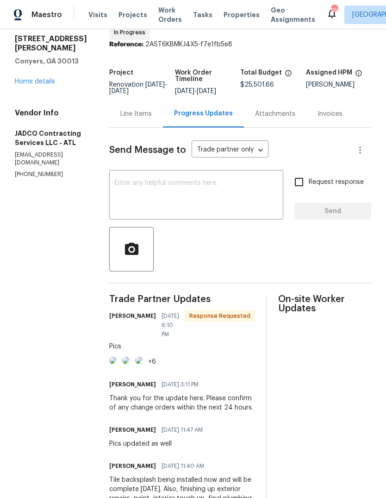
scroll to position [30, 0]
click at [152, 119] on div "Line Items" at bounding box center [136, 114] width 32 height 9
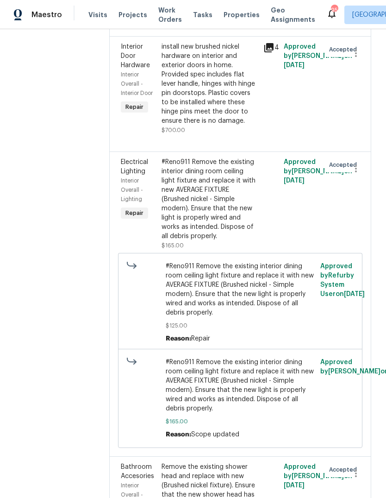
scroll to position [6217, 0]
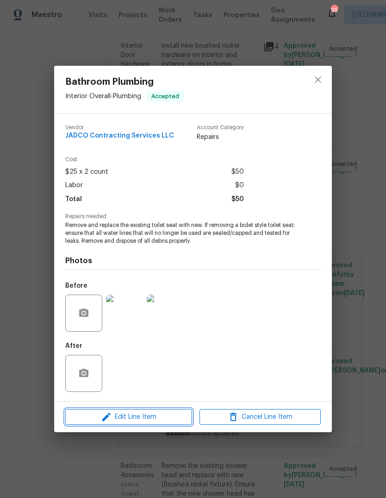
click at [124, 419] on span "Edit Line Item" at bounding box center [128, 417] width 121 height 12
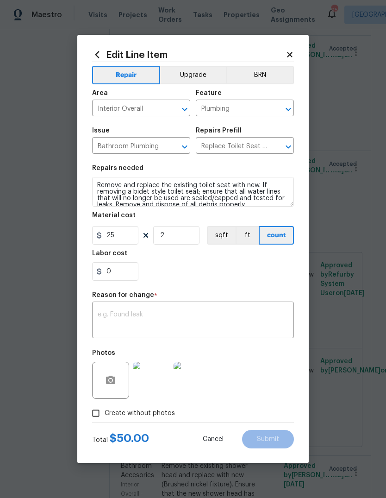
click at [291, 151] on icon "Open" at bounding box center [288, 146] width 11 height 11
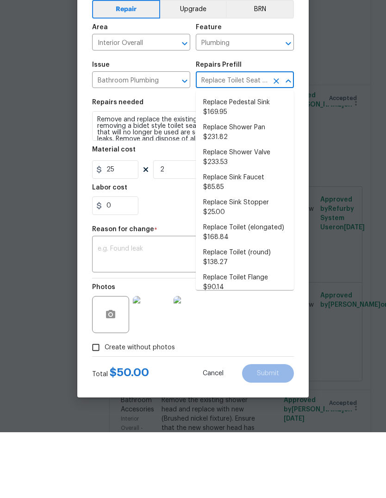
scroll to position [379, 0]
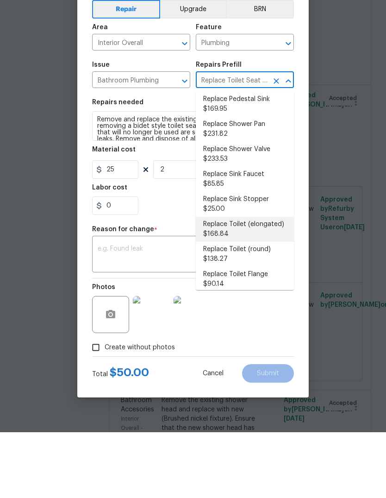
click at [244, 283] on li "Replace Toilet (elongated) $168.84" at bounding box center [245, 295] width 98 height 25
type input "Replace Toilet (elongated) $168.84"
type textarea "Remove the existing toilet, prep the flange, install a new elongated toilet wit…"
type input "168.84"
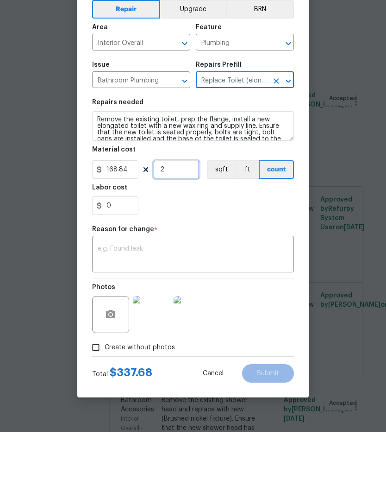
click at [198, 226] on input "2" at bounding box center [176, 235] width 46 height 19
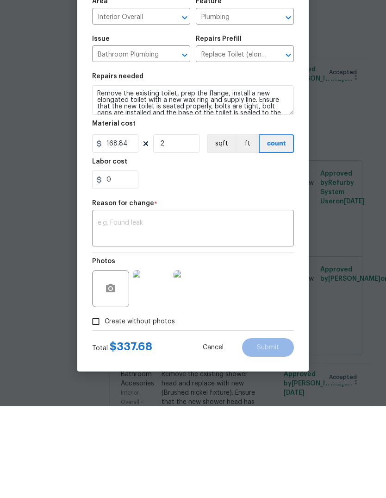
click at [262, 311] on textarea at bounding box center [193, 320] width 191 height 19
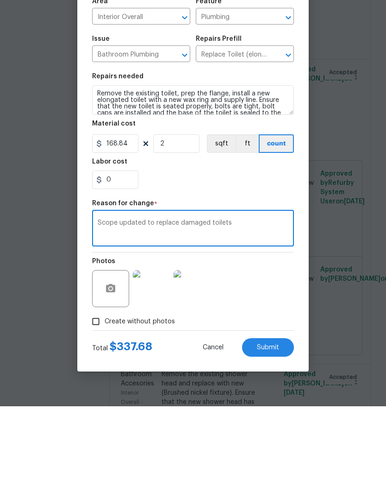
type textarea "Scope updated to replace damaged toilets"
click at [128, 226] on input "168.84" at bounding box center [115, 235] width 46 height 19
click at [312, 227] on body "Maestro Visits Projects Work Orders Tasks Properties Geo Assignments 95 Atlanta…" at bounding box center [193, 249] width 386 height 498
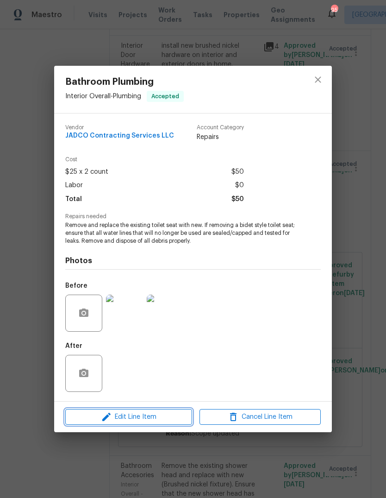
click at [117, 420] on span "Edit Line Item" at bounding box center [128, 417] width 121 height 12
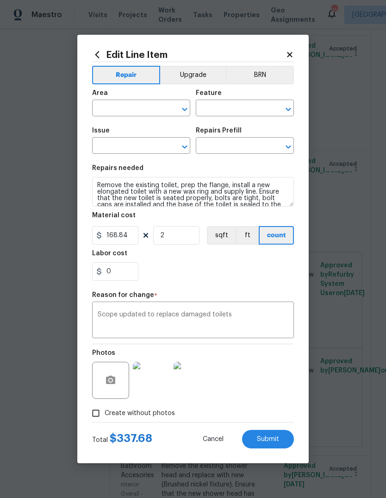
type input "Interior Overall"
type input "Plumbing"
type input "Bathroom Plumbing"
type input "Replace Toilet (elongated) $168.84"
click at [279, 441] on button "Submit" at bounding box center [268, 439] width 52 height 19
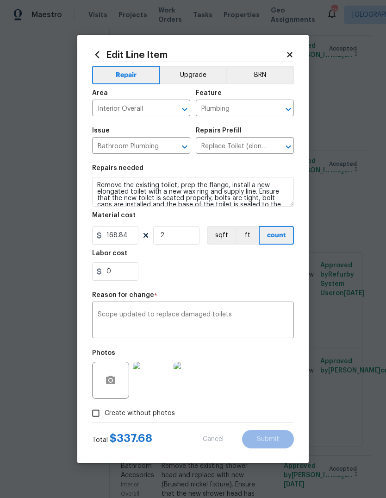
type textarea "Remove and replace the existing toilet seat with new. If removing a bidet style…"
type input "Replace Toilet Seat $25.00"
type input "25"
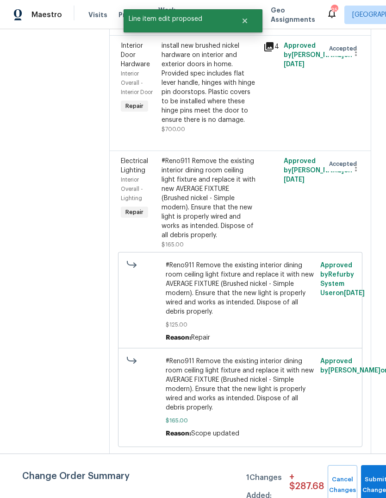
scroll to position [0, 0]
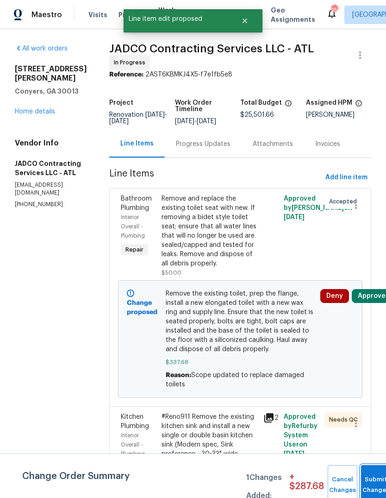
click at [371, 478] on button "Submit Changes" at bounding box center [376, 485] width 30 height 40
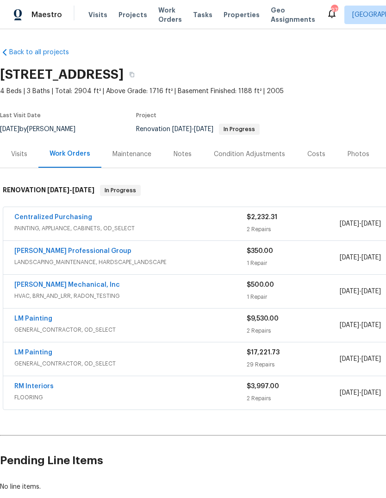
click at [318, 162] on div "Costs" at bounding box center [316, 153] width 40 height 27
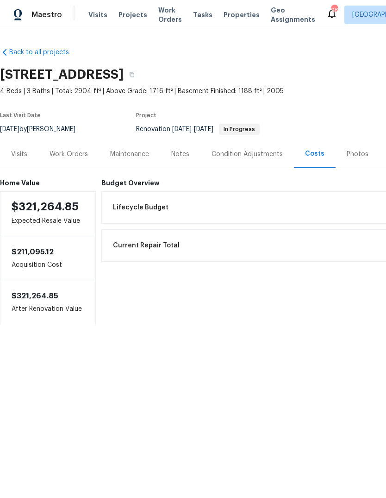
click at [63, 154] on div "Work Orders" at bounding box center [69, 154] width 38 height 9
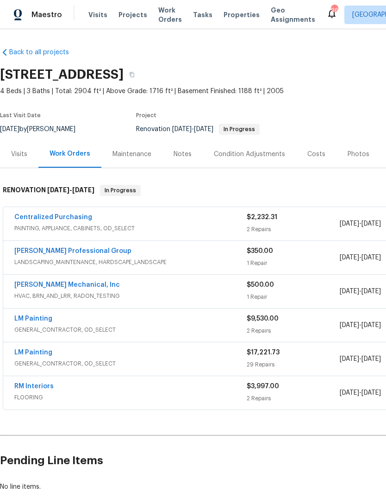
click at [32, 316] on link "LM Painting" at bounding box center [33, 318] width 38 height 6
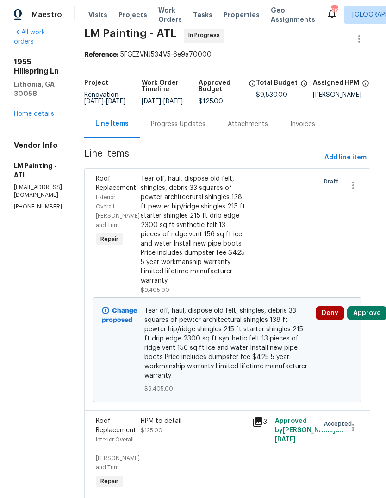
scroll to position [14, 1]
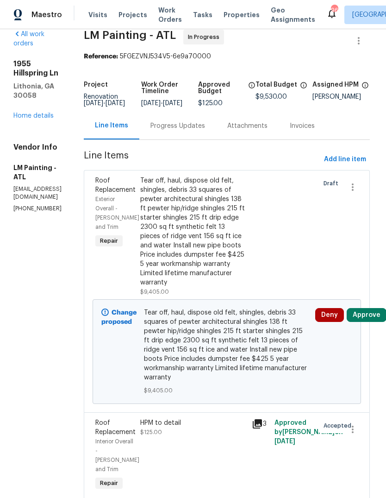
click at [31, 113] on link "Home details" at bounding box center [33, 116] width 40 height 6
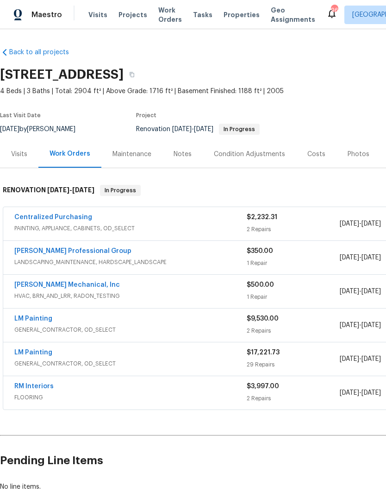
click at [28, 351] on link "LM Painting" at bounding box center [33, 352] width 38 height 6
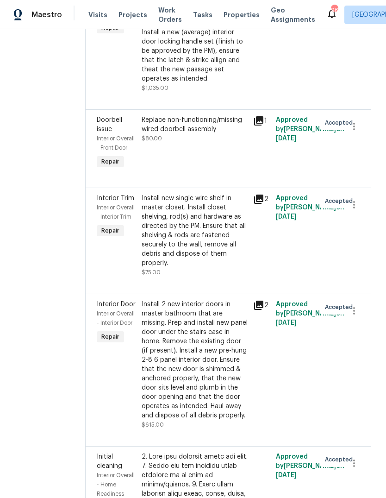
scroll to position [1224, 0]
click at [245, 83] on div "New interior and exterior door hardware to include, straight lever, hinges and …" at bounding box center [195, 32] width 107 height 102
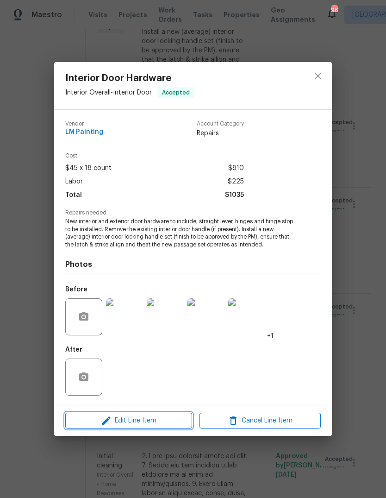
click at [113, 424] on span "Edit Line Item" at bounding box center [128, 421] width 121 height 12
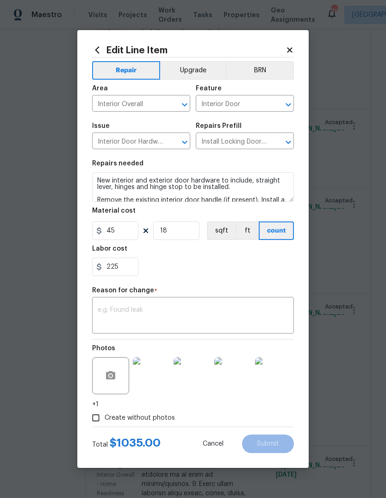
click at [200, 64] on button "Upgrade" at bounding box center [193, 70] width 66 height 19
click at [263, 311] on textarea at bounding box center [193, 316] width 191 height 19
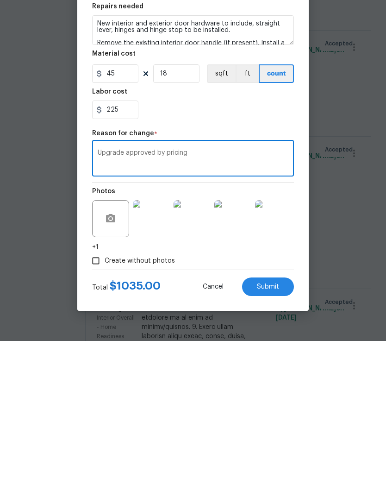
type textarea "Upgrade approved by pricing"
click at [280, 435] on button "Submit" at bounding box center [268, 444] width 52 height 19
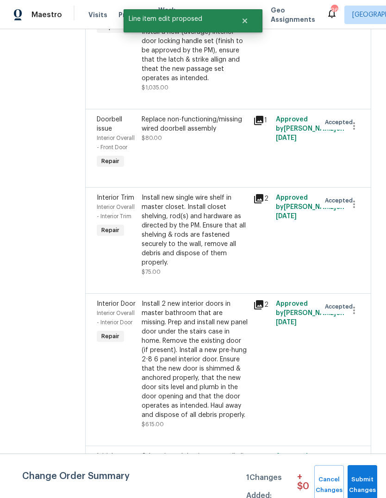
scroll to position [0, 0]
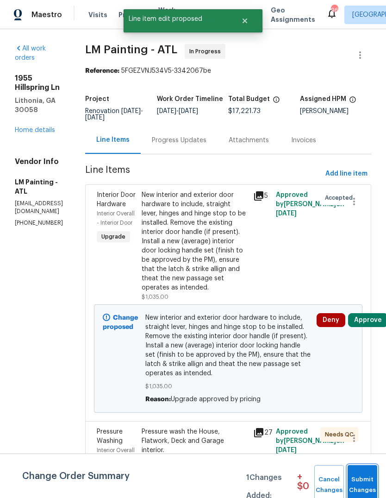
click at [370, 476] on span "Submit Changes" at bounding box center [363, 484] width 20 height 21
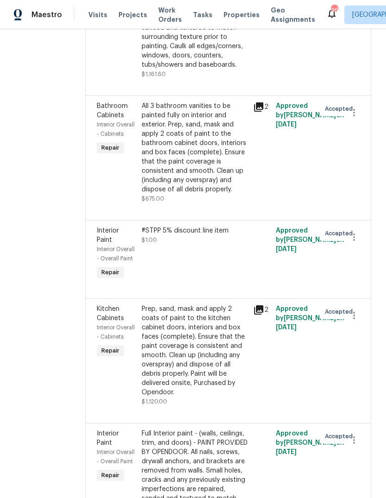
scroll to position [2782, 0]
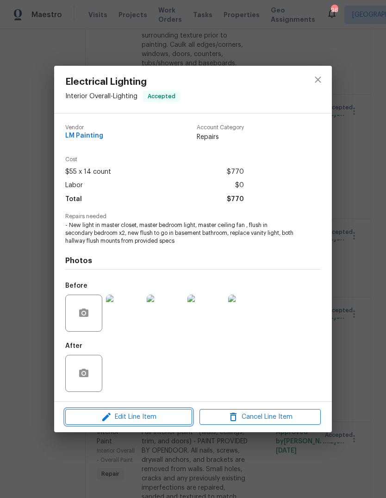
click at [112, 421] on icon "button" at bounding box center [106, 416] width 11 height 11
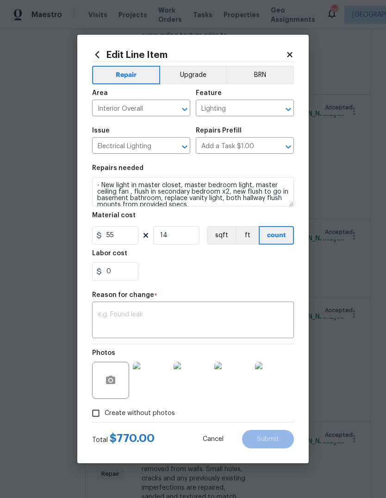
click at [197, 76] on button "Upgrade" at bounding box center [193, 75] width 66 height 19
click at [241, 316] on textarea at bounding box center [193, 320] width 191 height 19
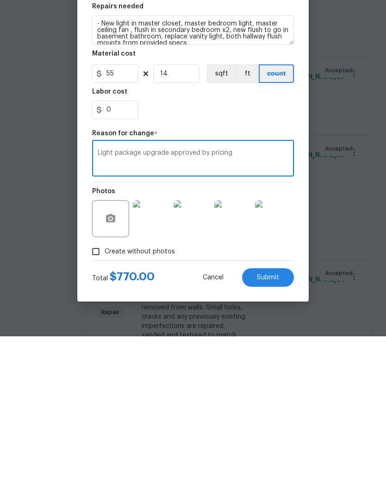
type textarea "Light package upgrade approved by pricing"
click at [117, 262] on input "0" at bounding box center [115, 271] width 46 height 19
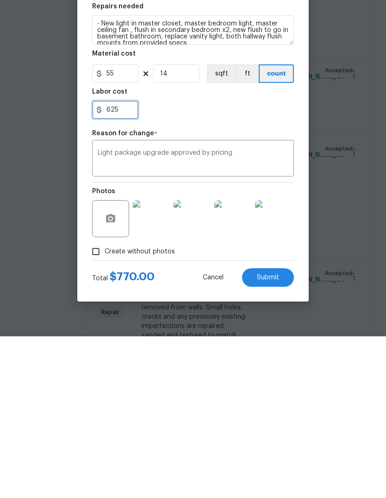
type input "625"
click at [278, 311] on textarea "Light package upgrade approved by pricing" at bounding box center [193, 320] width 191 height 19
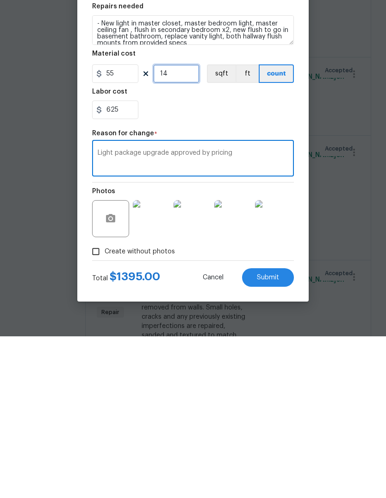
click at [178, 226] on input "14" at bounding box center [176, 235] width 46 height 19
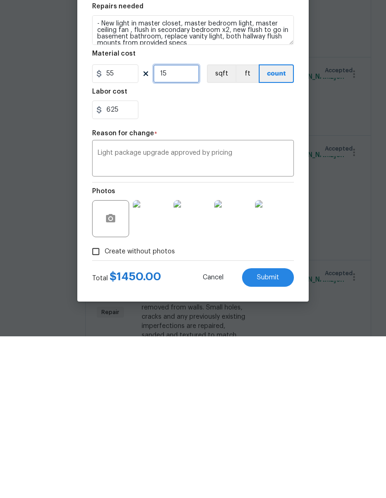
type input "15"
click at [281, 430] on button "Submit" at bounding box center [268, 439] width 52 height 19
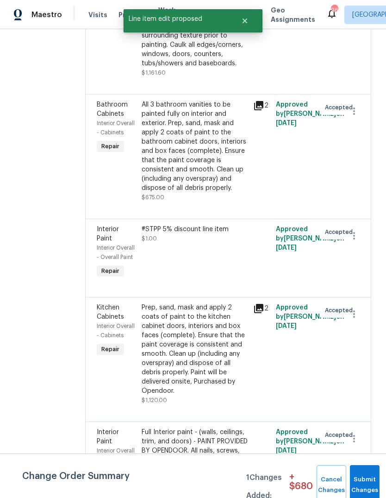
scroll to position [0, 0]
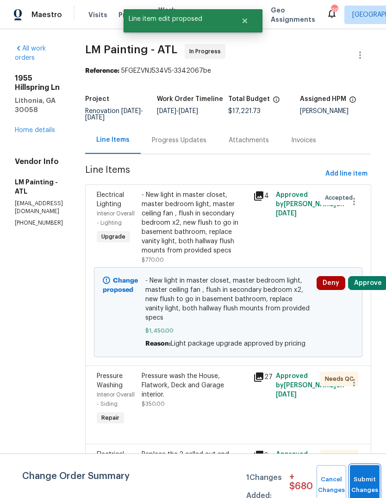
click at [367, 476] on button "Submit Changes" at bounding box center [365, 485] width 30 height 40
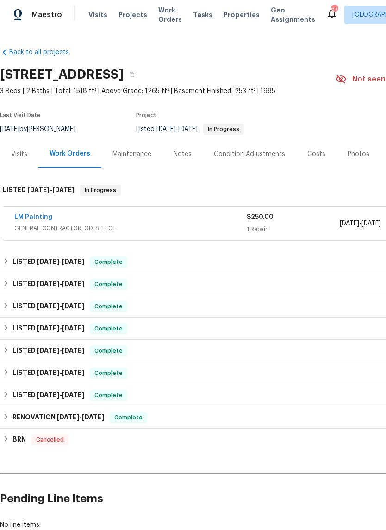
click at [29, 215] on link "LM Painting" at bounding box center [33, 217] width 38 height 6
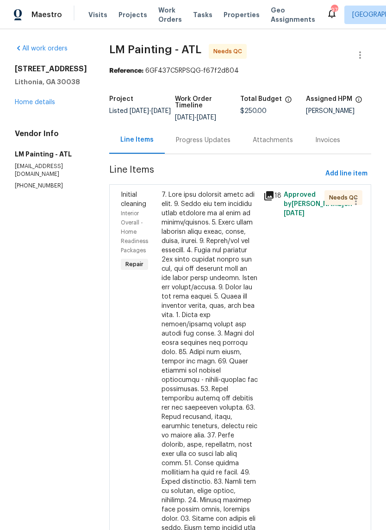
click at [237, 293] on div at bounding box center [210, 412] width 96 height 445
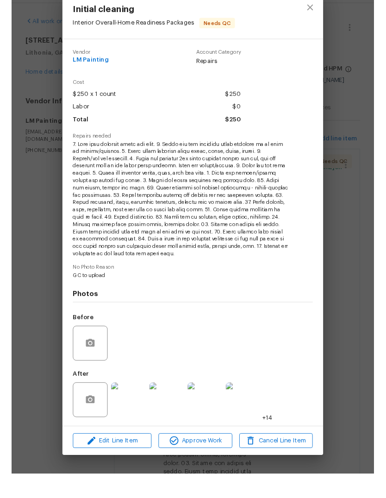
scroll to position [23, 0]
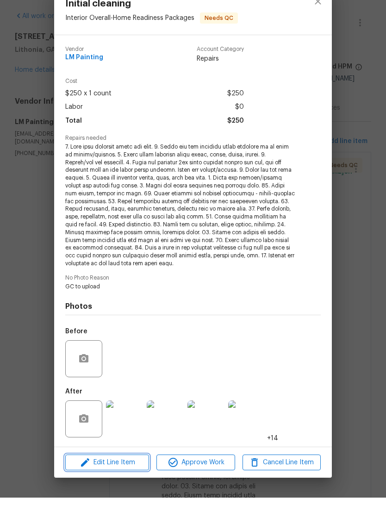
click at [92, 490] on span "Edit Line Item" at bounding box center [107, 496] width 78 height 12
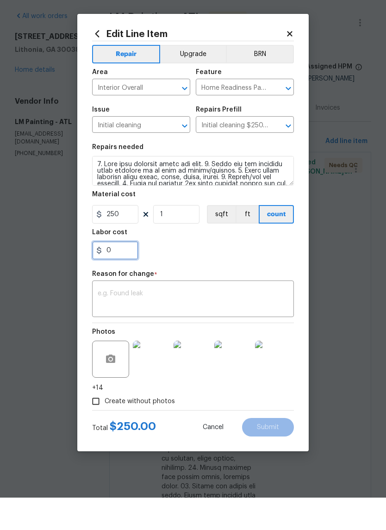
click at [116, 274] on input "0" at bounding box center [115, 283] width 46 height 19
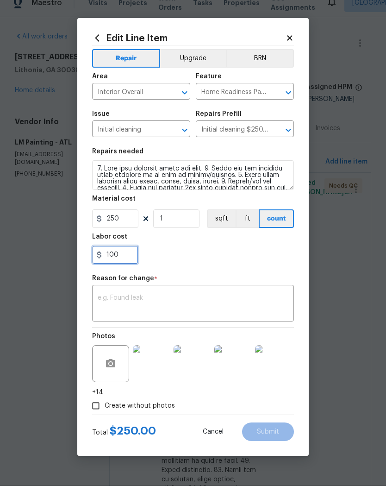
type input "100"
click at [277, 307] on textarea at bounding box center [193, 316] width 191 height 19
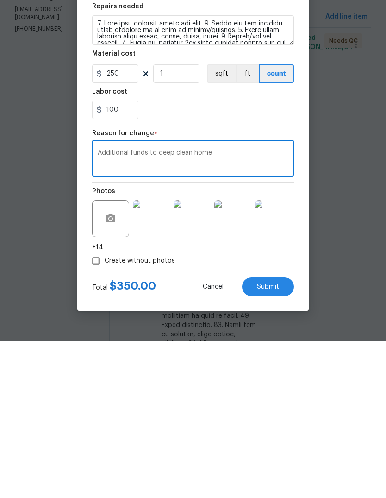
type textarea "Additional funds to deep clean home"
click at [280, 435] on button "Submit" at bounding box center [268, 444] width 52 height 19
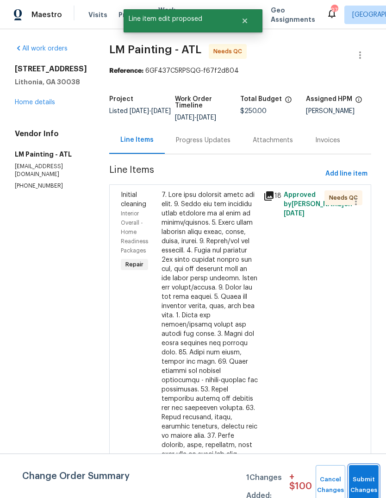
click at [366, 475] on button "Submit Changes" at bounding box center [364, 485] width 30 height 40
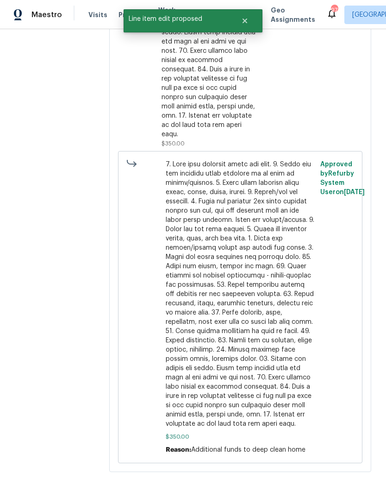
scroll to position [571, 0]
click at [259, 301] on span at bounding box center [241, 294] width 150 height 269
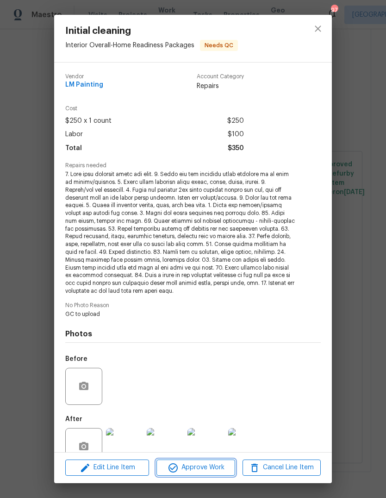
click at [216, 463] on span "Approve Work" at bounding box center [195, 468] width 73 height 12
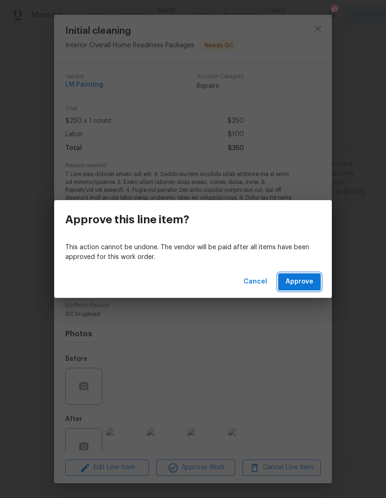
click at [310, 280] on span "Approve" at bounding box center [300, 282] width 28 height 12
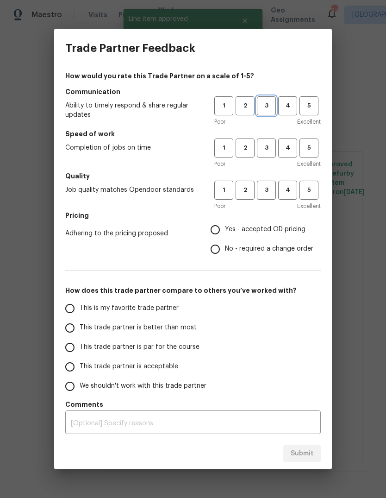
click at [263, 106] on span "3" at bounding box center [266, 106] width 17 height 11
click at [269, 150] on span "3" at bounding box center [266, 148] width 17 height 11
click at [269, 190] on span "3" at bounding box center [266, 190] width 17 height 11
click at [276, 229] on span "Yes - accepted OD pricing" at bounding box center [265, 230] width 81 height 10
click at [225, 229] on input "Yes - accepted OD pricing" at bounding box center [215, 229] width 19 height 19
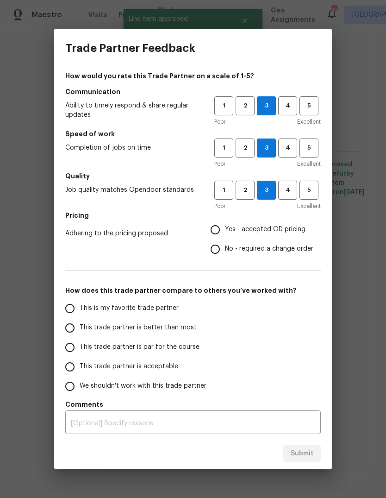
radio input "true"
click at [72, 309] on input "This is my favorite trade partner" at bounding box center [69, 308] width 19 height 19
click at [315, 451] on button "Submit" at bounding box center [303, 453] width 38 height 17
radio input "true"
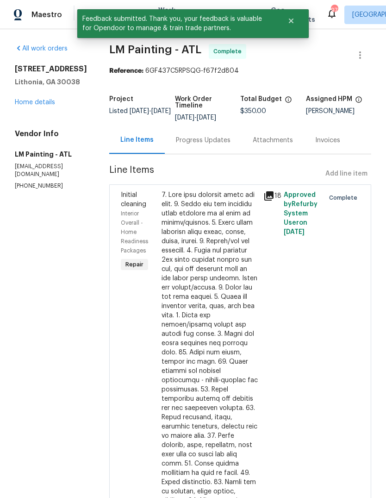
scroll to position [0, 0]
click at [32, 99] on link "Home details" at bounding box center [35, 102] width 40 height 6
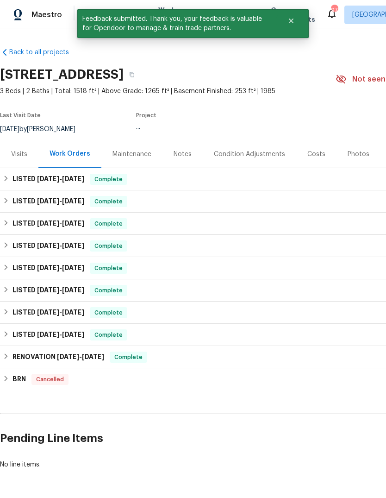
scroll to position [34, 0]
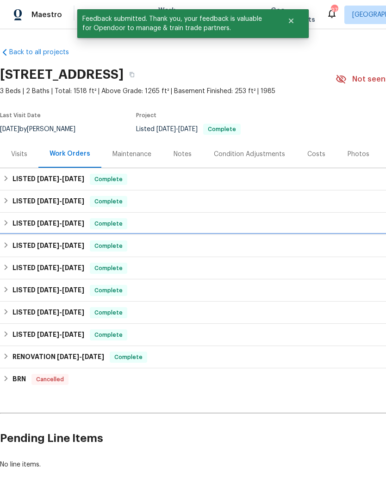
click at [369, 235] on div "LISTED 4/2/25 - 4/7/25 Complete" at bounding box center [261, 246] width 523 height 22
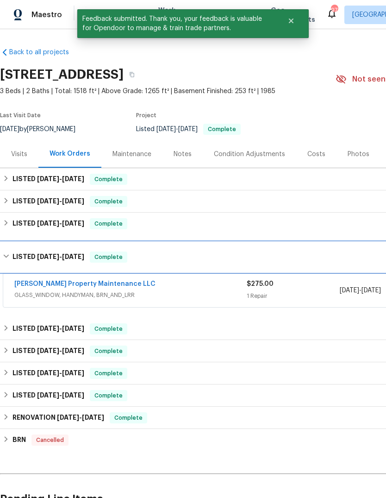
click at [29, 252] on h6 "LISTED 4/2/25 - 4/7/25" at bounding box center [49, 257] width 72 height 11
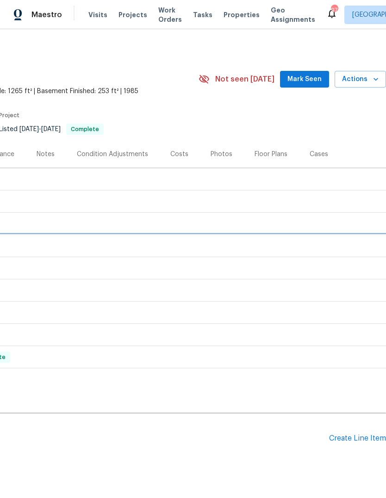
scroll to position [0, 137]
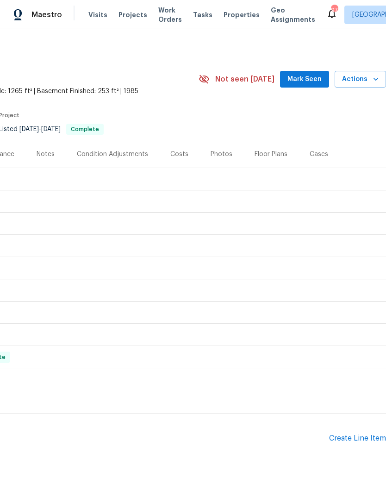
click at [360, 434] on div "Create Line Item" at bounding box center [357, 438] width 57 height 9
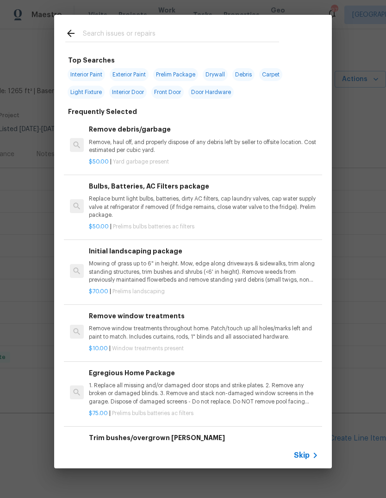
click at [232, 32] on input "text" at bounding box center [181, 35] width 196 height 14
type input "Ligh"
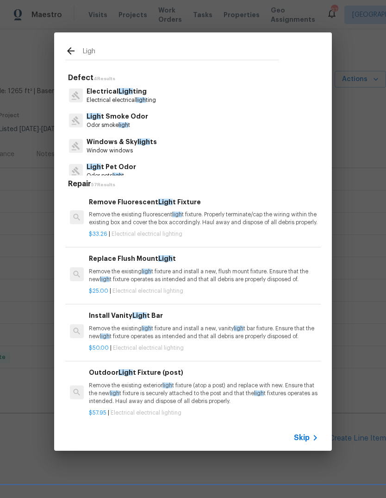
click at [116, 99] on p "Electrical electrical ligh ting" at bounding box center [121, 100] width 69 height 8
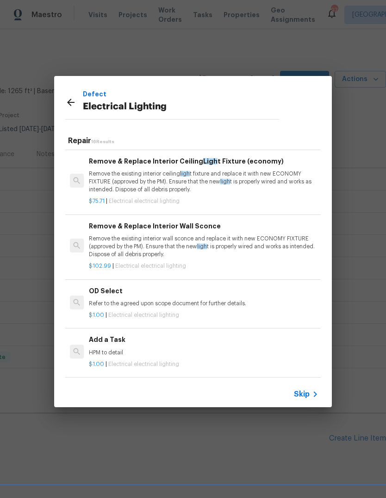
scroll to position [753, 0]
click at [106, 353] on p "HPM to detail" at bounding box center [204, 353] width 230 height 8
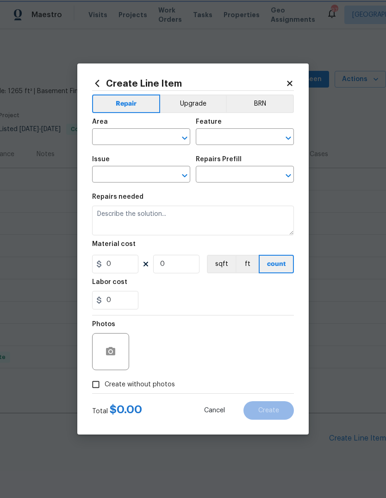
type input "Electrical Lighting"
type textarea "HPM to detail"
type input "1"
type input "Add a Task $1.00"
type input "1"
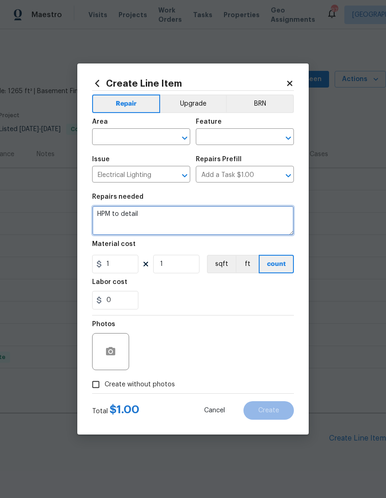
click at [152, 221] on textarea "HPM to detail" at bounding box center [193, 221] width 202 height 30
type textarea "H"
click at [114, 222] on textarea at bounding box center [193, 221] width 202 height 30
paste textarea "Ashley Torres-Bohl Electrical lines missing in 3 bedrooms and 2 in living room.…"
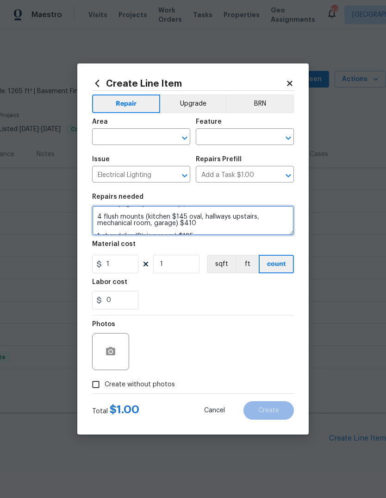
type textarea "Ashley Torres-Bohl Electrical lines missing in 3 bedrooms and 2 in living room.…"
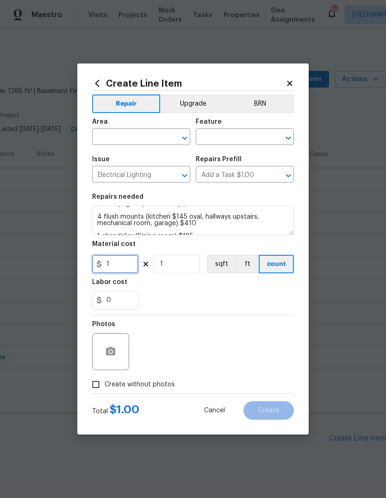
click at [117, 261] on input "1" at bounding box center [115, 264] width 46 height 19
click at [124, 262] on input "61" at bounding box center [115, 264] width 46 height 19
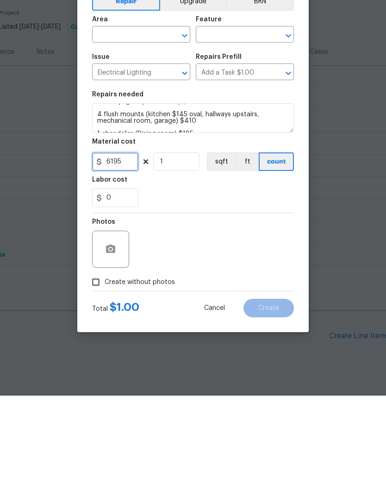
type input "6195"
click at [111, 350] on circle "button" at bounding box center [110, 351] width 3 height 3
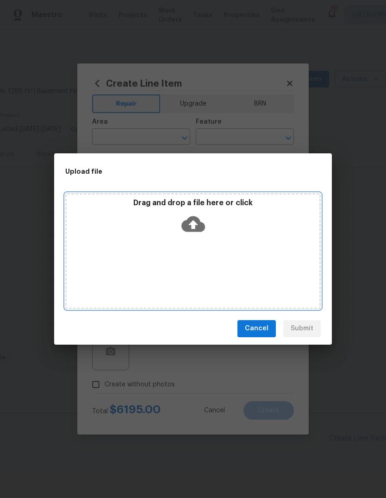
click at [221, 238] on div "Drag and drop a file here or click" at bounding box center [193, 218] width 253 height 40
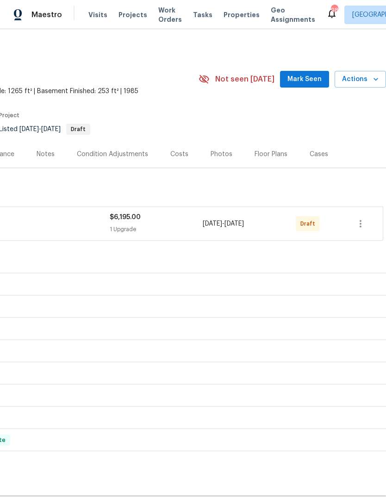
scroll to position [0, 137]
click at [365, 224] on icon "button" at bounding box center [360, 223] width 11 height 11
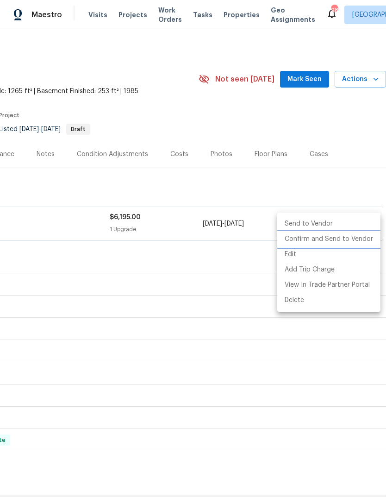
click at [347, 241] on li "Confirm and Send to Vendor" at bounding box center [328, 239] width 103 height 15
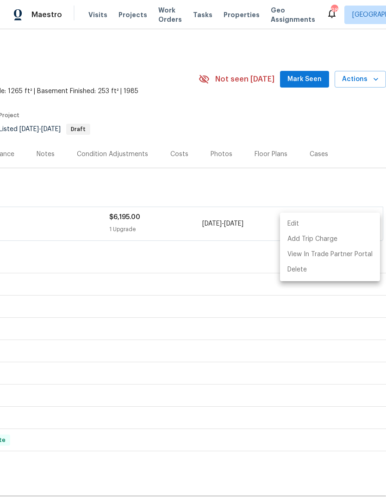
click at [249, 260] on div at bounding box center [193, 249] width 386 height 498
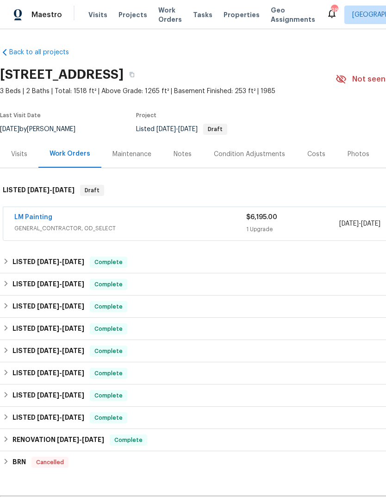
scroll to position [0, 0]
click at [186, 152] on div "Notes" at bounding box center [183, 154] width 18 height 9
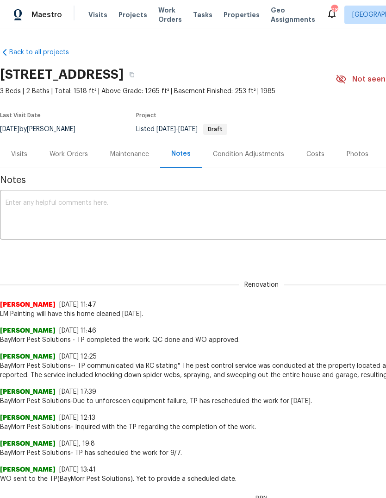
click at [230, 211] on textarea at bounding box center [262, 216] width 512 height 32
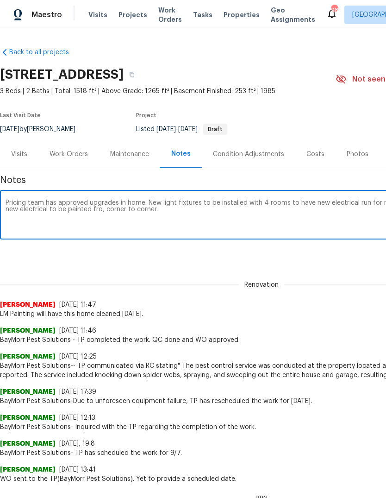
click at [94, 210] on textarea "Pricing team has approved upgrades in home. New light fixtures to be installed …" at bounding box center [262, 216] width 512 height 32
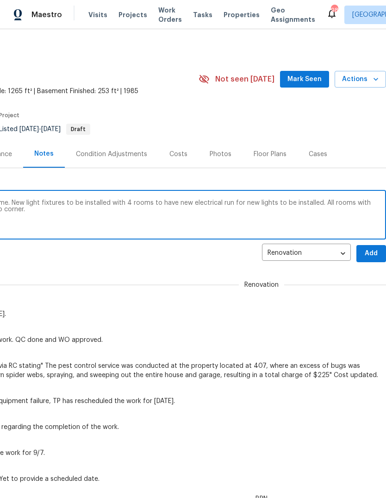
scroll to position [0, 137]
type textarea "Pricing team has approved upgrades in home. New light fixtures to be installed …"
click at [372, 252] on span "Add" at bounding box center [371, 254] width 15 height 12
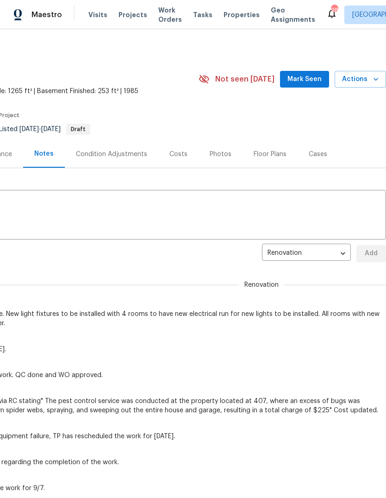
click at [310, 77] on span "Mark Seen" at bounding box center [305, 80] width 34 height 12
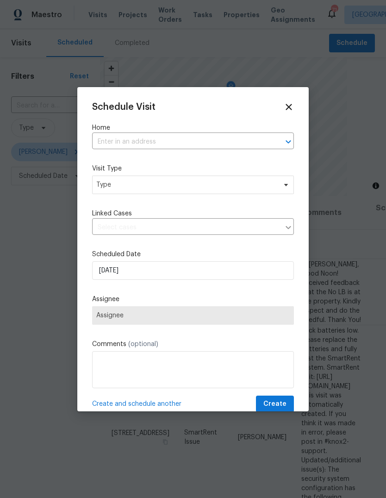
scroll to position [0, 74]
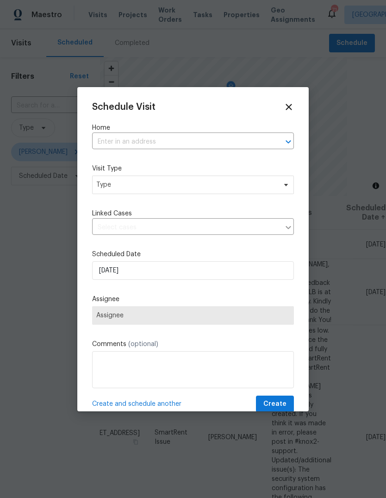
click at [248, 139] on input "text" at bounding box center [180, 142] width 176 height 14
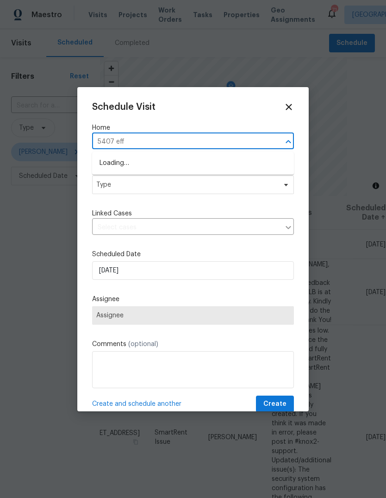
type input "5407 effi"
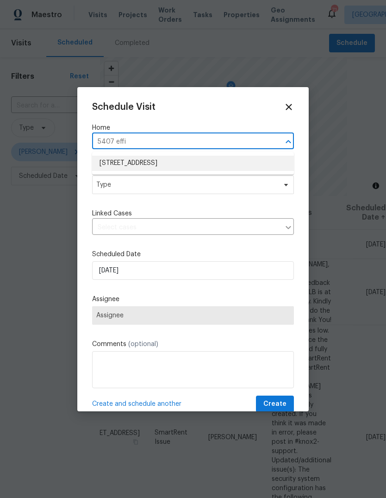
click at [130, 167] on li "[STREET_ADDRESS]" at bounding box center [193, 163] width 202 height 15
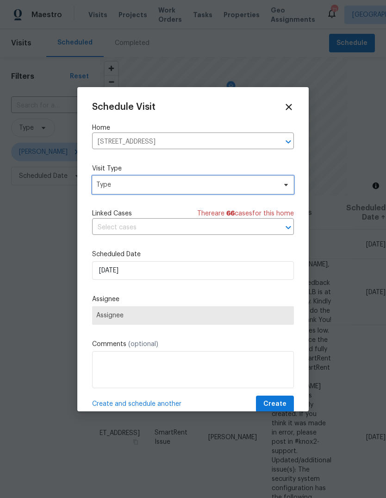
click at [115, 186] on span "Type" at bounding box center [186, 184] width 180 height 9
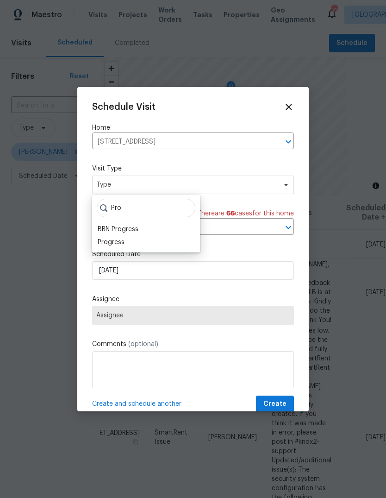
type input "Pro"
click at [111, 242] on div "Progress" at bounding box center [111, 242] width 27 height 9
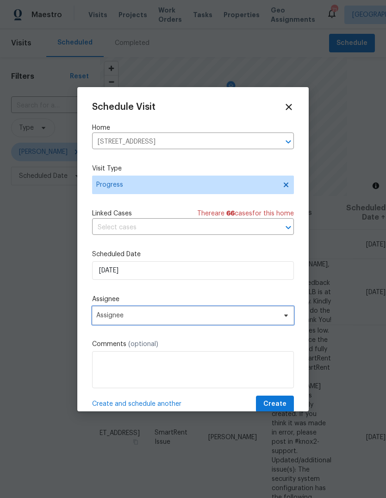
click at [116, 318] on span "Assignee" at bounding box center [187, 315] width 182 height 7
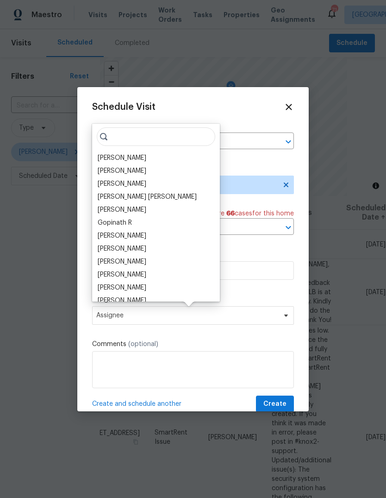
click at [111, 158] on div "[PERSON_NAME]" at bounding box center [122, 157] width 49 height 9
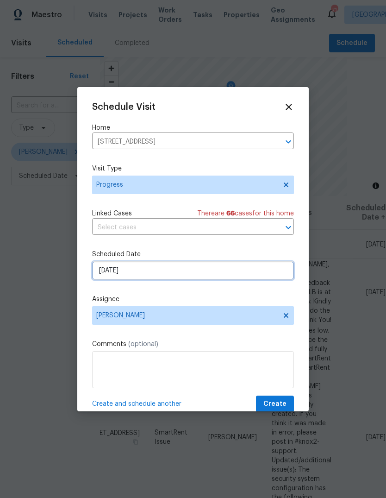
click at [144, 276] on input "[DATE]" at bounding box center [193, 270] width 202 height 19
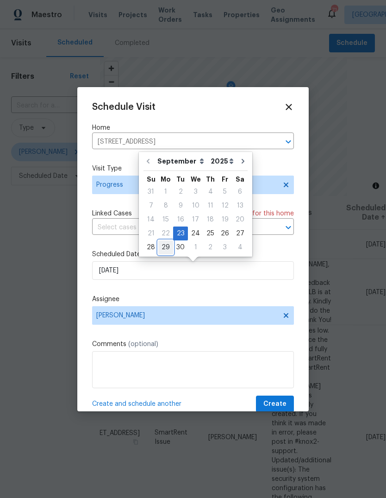
click at [168, 249] on div "29" at bounding box center [165, 247] width 15 height 13
type input "[DATE]"
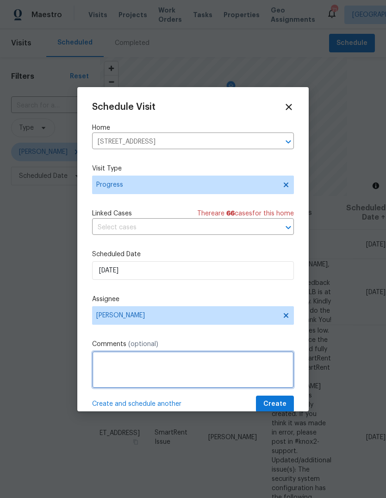
click at [263, 365] on textarea at bounding box center [193, 369] width 202 height 37
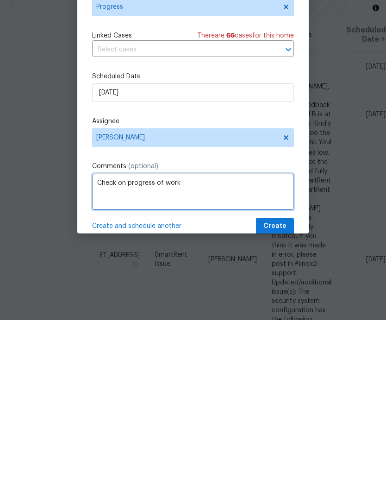
type textarea "Check on progress of work"
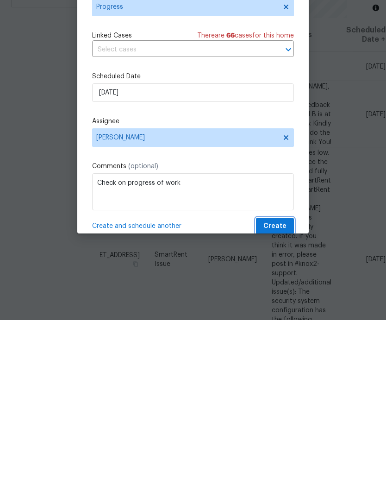
click at [284, 398] on span "Create" at bounding box center [275, 404] width 23 height 12
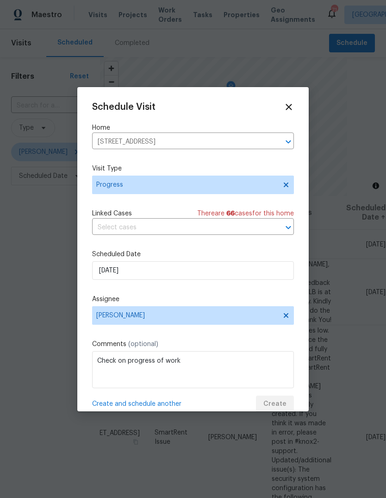
scroll to position [0, 0]
